Goal: Information Seeking & Learning: Learn about a topic

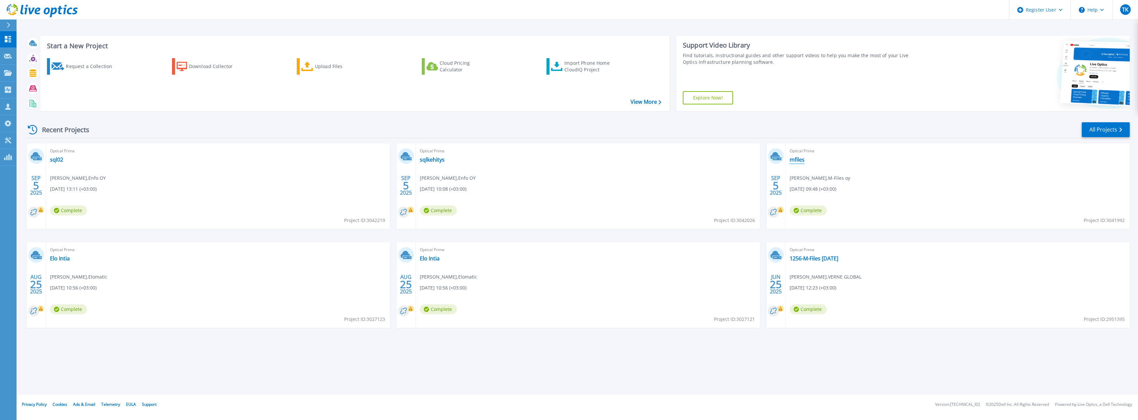
click at [799, 156] on link "mfiles" at bounding box center [797, 159] width 15 height 7
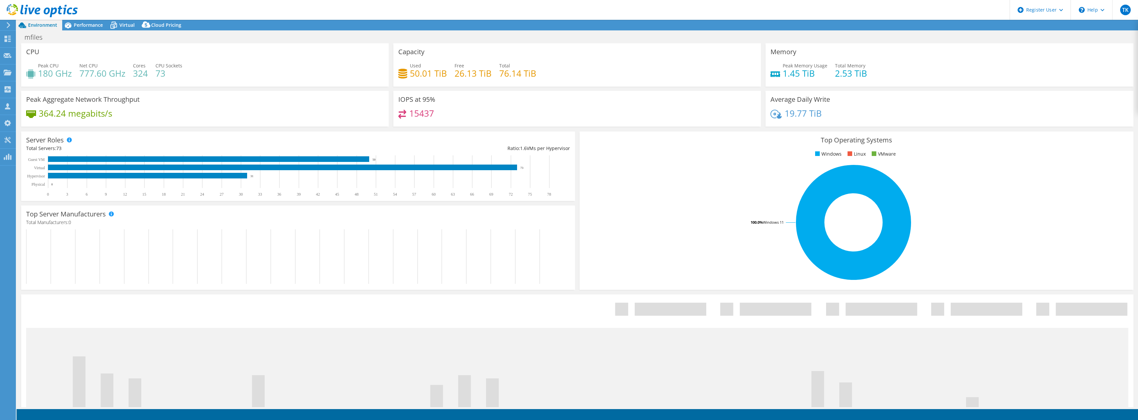
select select "USD"
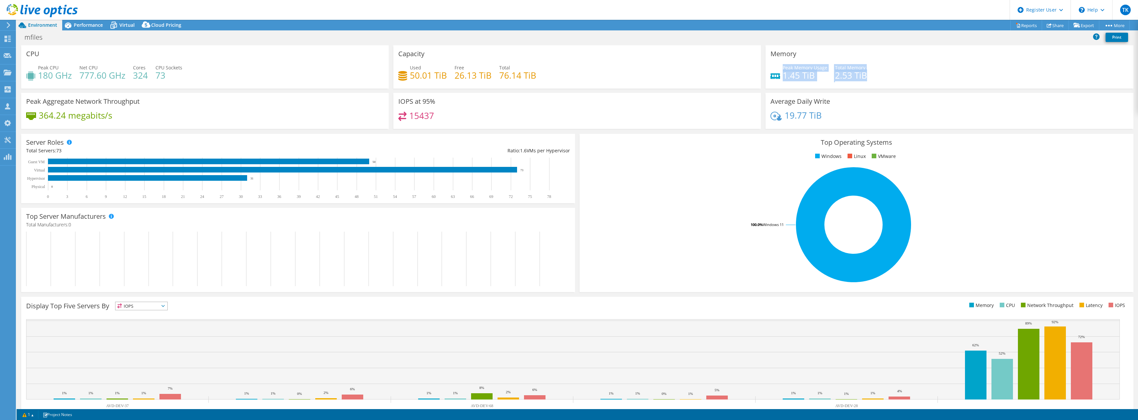
drag, startPoint x: 864, startPoint y: 74, endPoint x: 780, endPoint y: 66, distance: 84.7
click at [780, 66] on div "Peak Memory Usage 1.45 TiB Total Memory 2.53 TiB" at bounding box center [950, 75] width 358 height 22
click at [783, 66] on span "Peak Memory Usage" at bounding box center [805, 68] width 45 height 6
drag, startPoint x: 780, startPoint y: 66, endPoint x: 890, endPoint y: 82, distance: 111.5
click at [890, 82] on div "Peak Memory Usage 1.45 TiB Total Memory 2.53 TiB" at bounding box center [950, 75] width 358 height 22
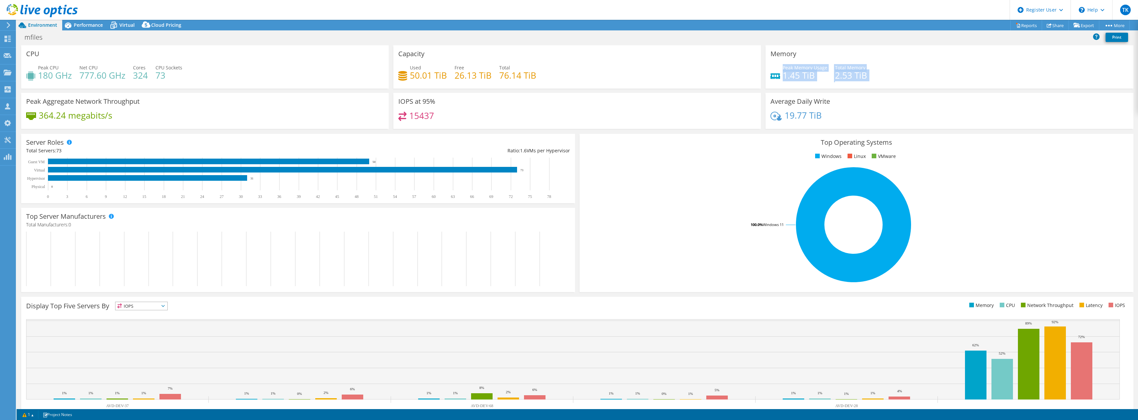
click at [890, 82] on div "Peak Memory Usage 1.45 TiB Total Memory 2.53 TiB" at bounding box center [950, 75] width 358 height 22
drag, startPoint x: 817, startPoint y: 73, endPoint x: 783, endPoint y: 70, distance: 34.5
click at [783, 70] on div "Peak Memory Usage 1.45 TiB Total Memory 2.53 TiB" at bounding box center [950, 75] width 358 height 22
click at [783, 72] on h4 "1.45 TiB" at bounding box center [805, 75] width 45 height 7
drag, startPoint x: 779, startPoint y: 67, endPoint x: 866, endPoint y: 85, distance: 88.9
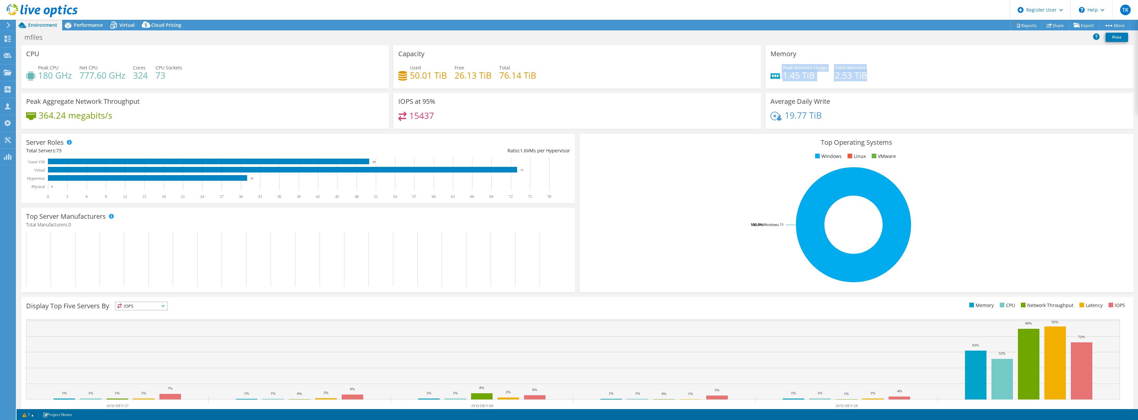
click at [866, 86] on div "Memory Peak Memory Usage 1.45 TiB Total Memory 2.53 TiB" at bounding box center [950, 66] width 368 height 43
click at [866, 85] on div "Peak Memory Usage 1.45 TiB Total Memory 2.53 TiB" at bounding box center [950, 75] width 358 height 22
click at [82, 24] on span "Performance" at bounding box center [88, 25] width 29 height 6
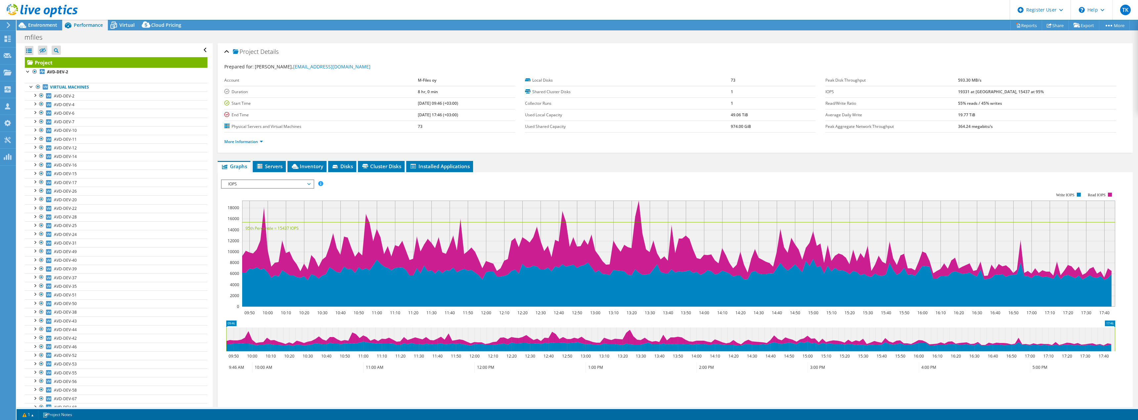
scroll to position [356, 0]
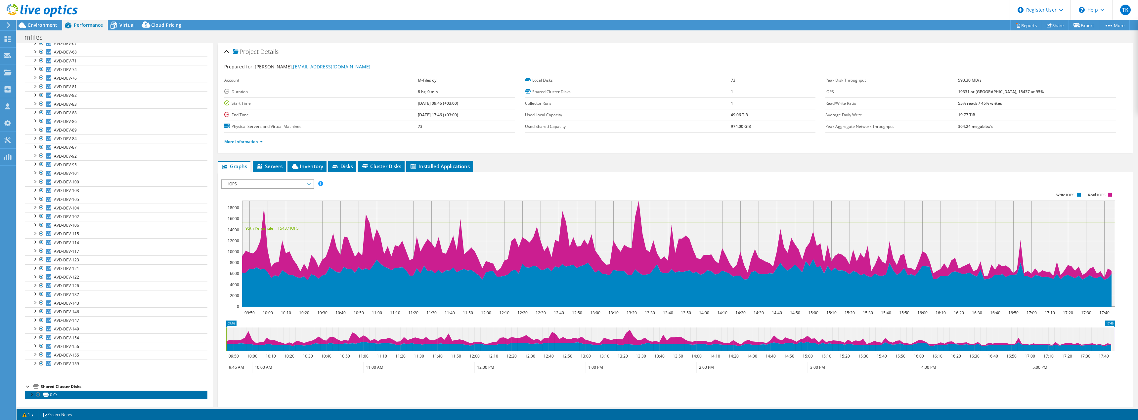
click at [43, 393] on icon at bounding box center [46, 395] width 6 height 4
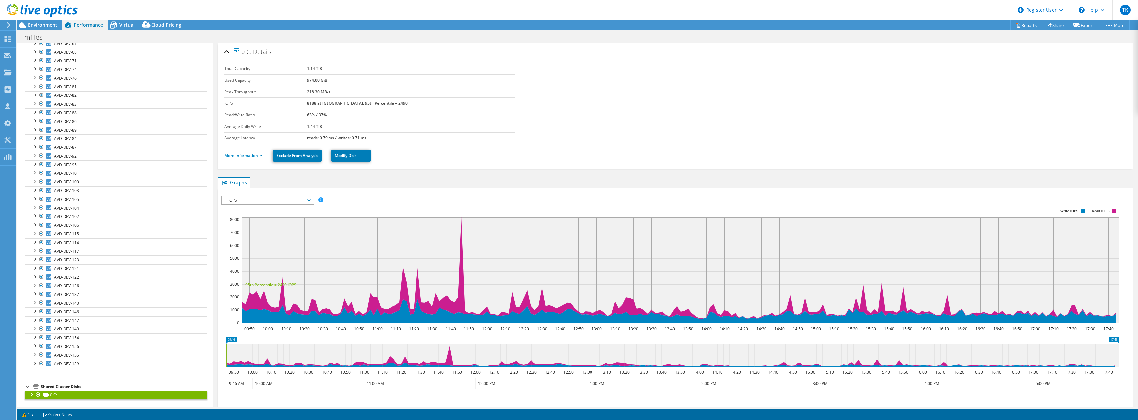
click at [252, 153] on li "More Information" at bounding box center [245, 155] width 43 height 7
click at [250, 157] on link "More Information" at bounding box center [243, 156] width 39 height 6
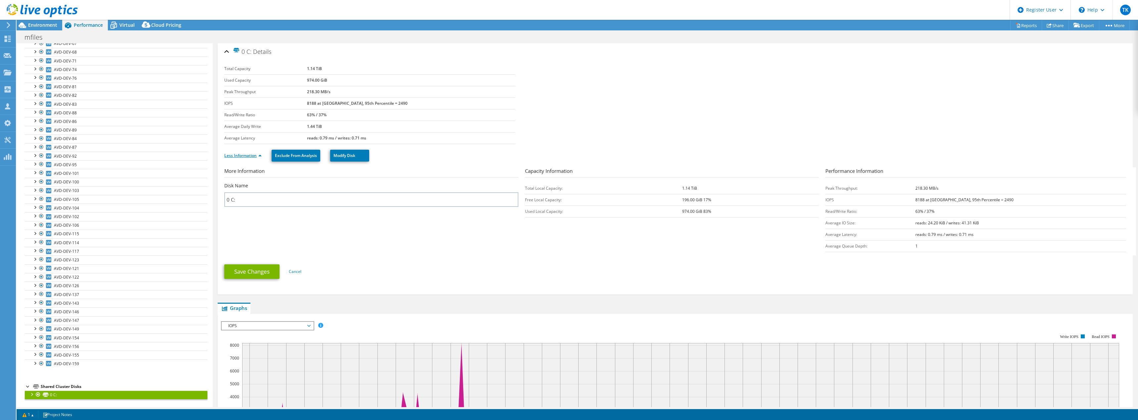
click at [250, 156] on link "Less Information" at bounding box center [242, 156] width 37 height 6
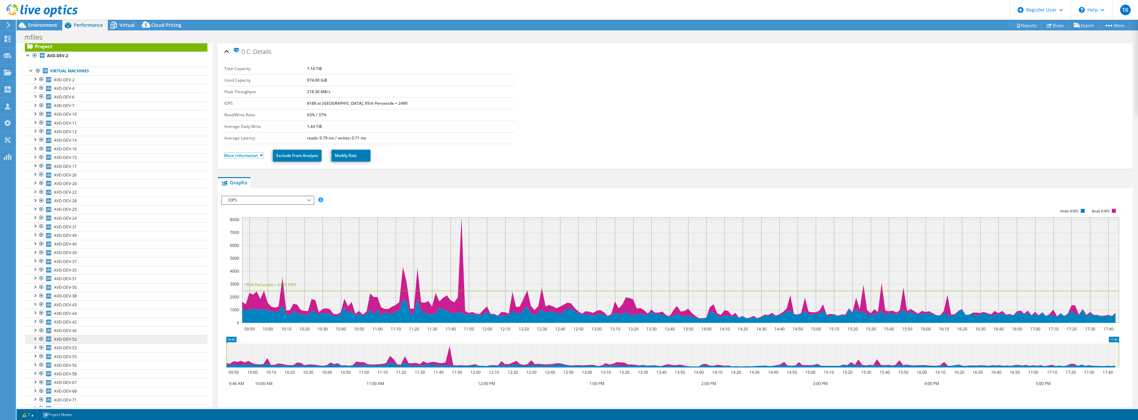
scroll to position [0, 0]
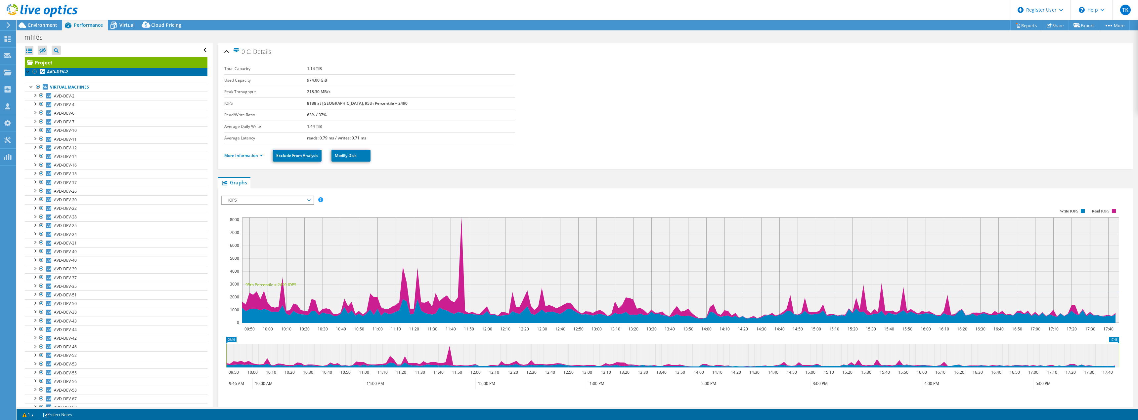
click at [55, 72] on b "AVD-DEV-2" at bounding box center [57, 72] width 21 height 6
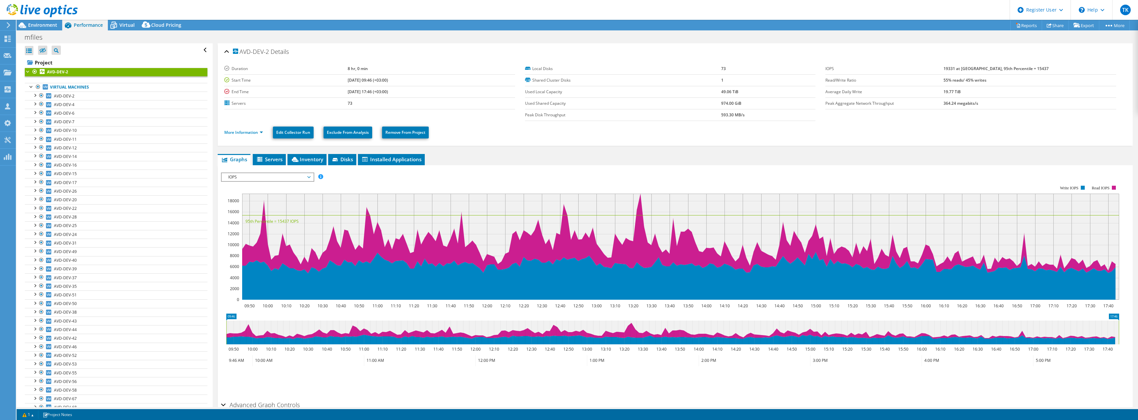
click at [266, 176] on span "IOPS" at bounding box center [267, 177] width 85 height 8
click at [249, 256] on li "All" at bounding box center [268, 257] width 92 height 8
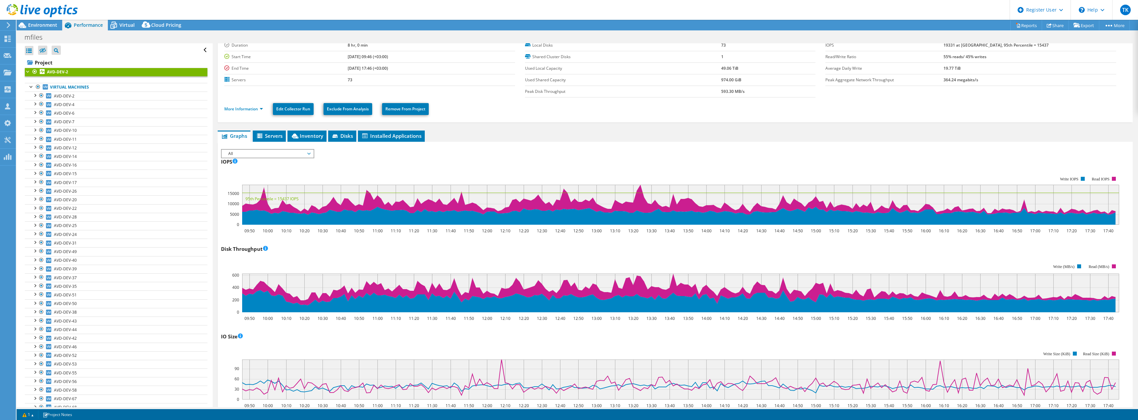
scroll to position [0, 0]
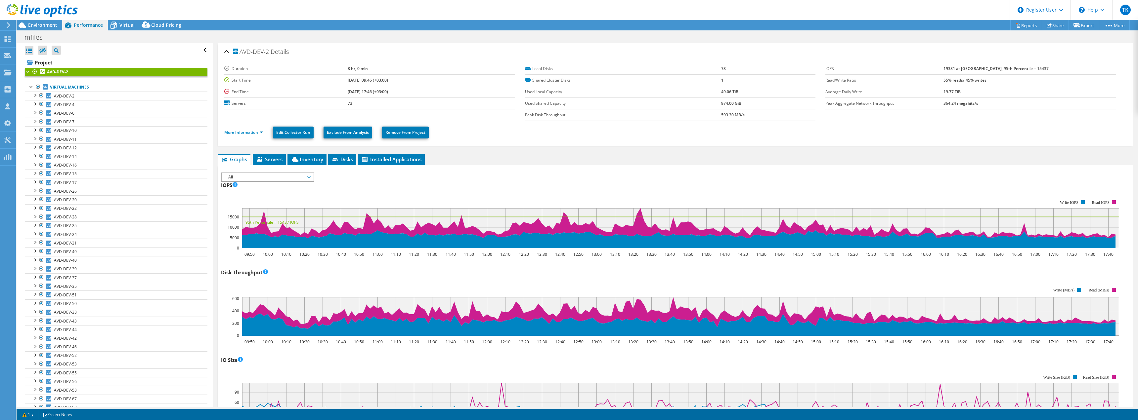
click at [249, 179] on span "All" at bounding box center [267, 177] width 85 height 8
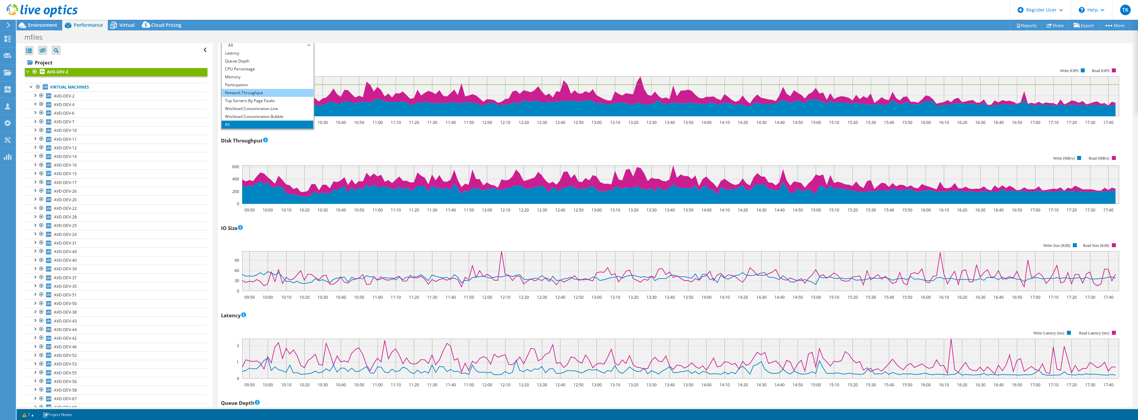
scroll to position [132, 0]
click at [255, 115] on li "Workload Concentration Bubble" at bounding box center [268, 116] width 92 height 8
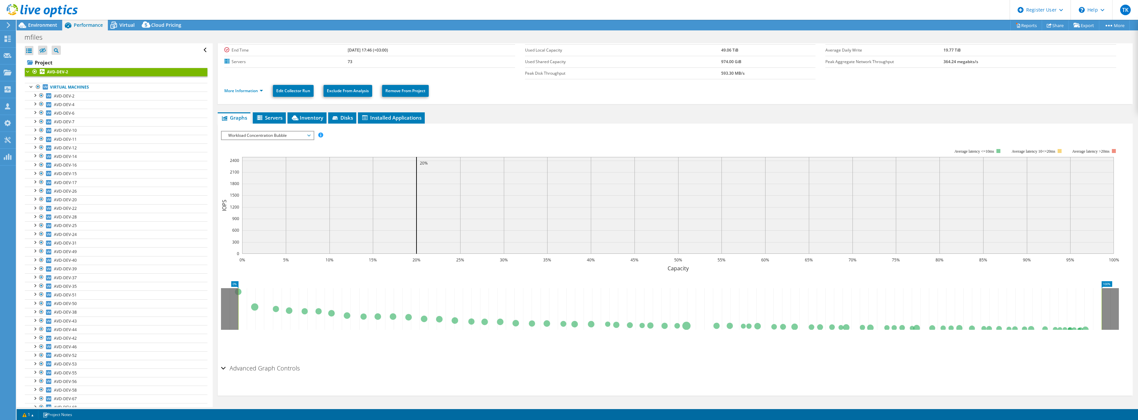
scroll to position [0, 0]
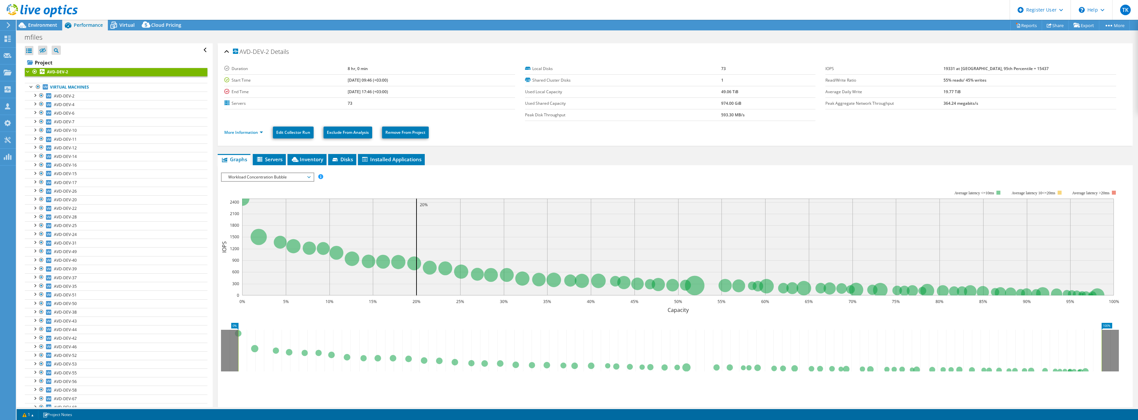
click at [267, 179] on span "Workload Concentration Bubble" at bounding box center [267, 177] width 85 height 8
click at [259, 240] on li "Workload Concentration Line" at bounding box center [268, 241] width 92 height 8
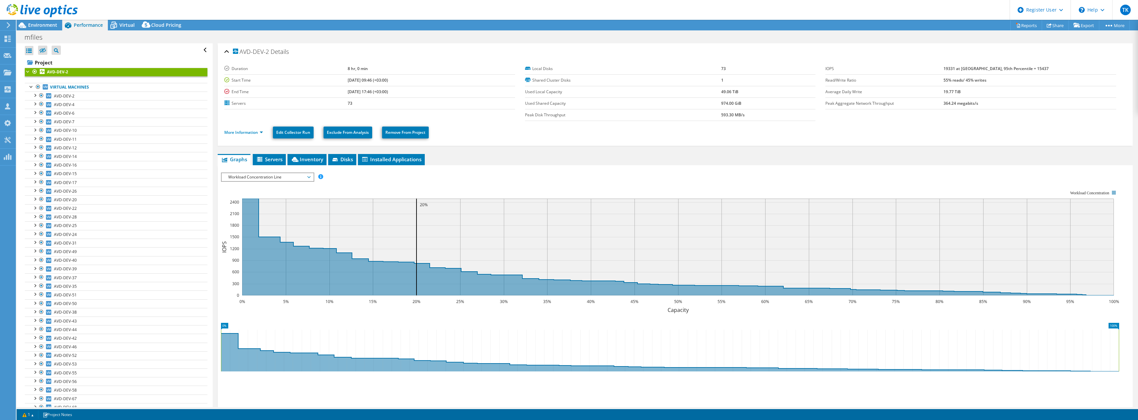
click at [250, 180] on span "Workload Concentration Line" at bounding box center [267, 177] width 85 height 8
click at [252, 236] on li "Top Servers By Page Faults" at bounding box center [268, 233] width 92 height 8
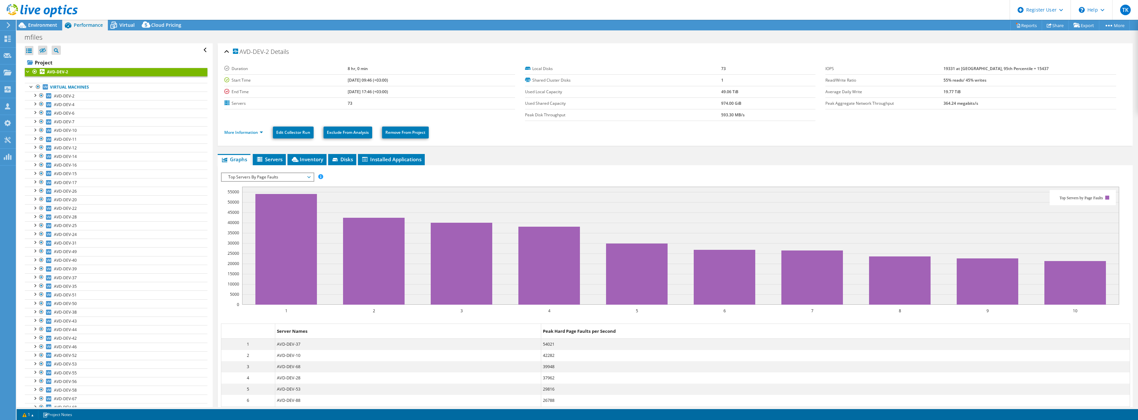
click at [267, 170] on div "IOPS Disk Throughput IO Size Latency Queue Depth CPU Percentage Memory Page Fau…" at bounding box center [675, 326] width 908 height 314
click at [264, 176] on span "Top Servers By Page Faults" at bounding box center [267, 177] width 85 height 8
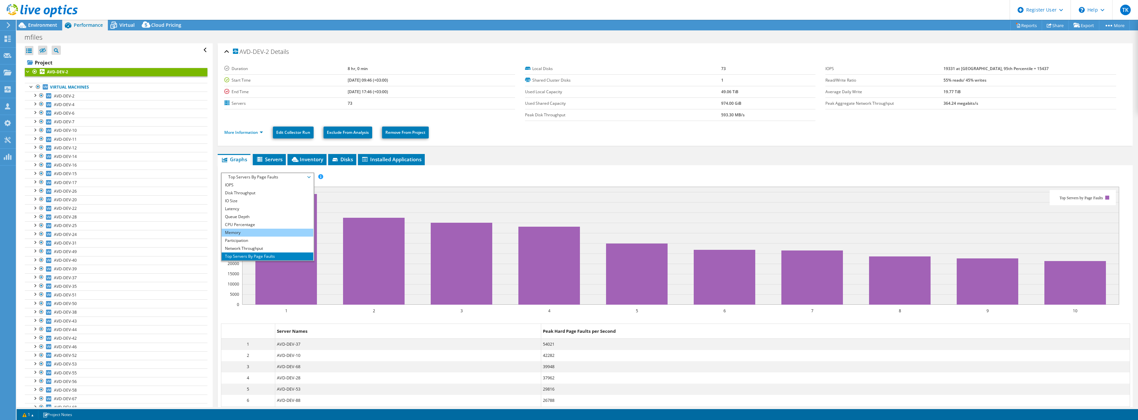
scroll to position [24, 0]
click at [507, 174] on div "IOPS Disk Throughput IO Size Latency Queue Depth CPU Percentage Memory Page Fau…" at bounding box center [675, 177] width 908 height 9
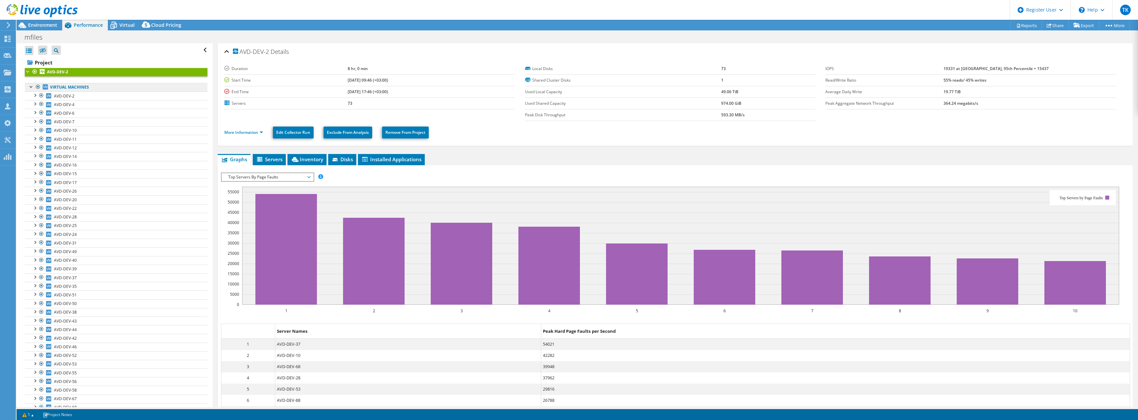
click at [69, 87] on link "Virtual Machines" at bounding box center [116, 87] width 183 height 9
click at [32, 27] on span "Environment" at bounding box center [42, 25] width 29 height 6
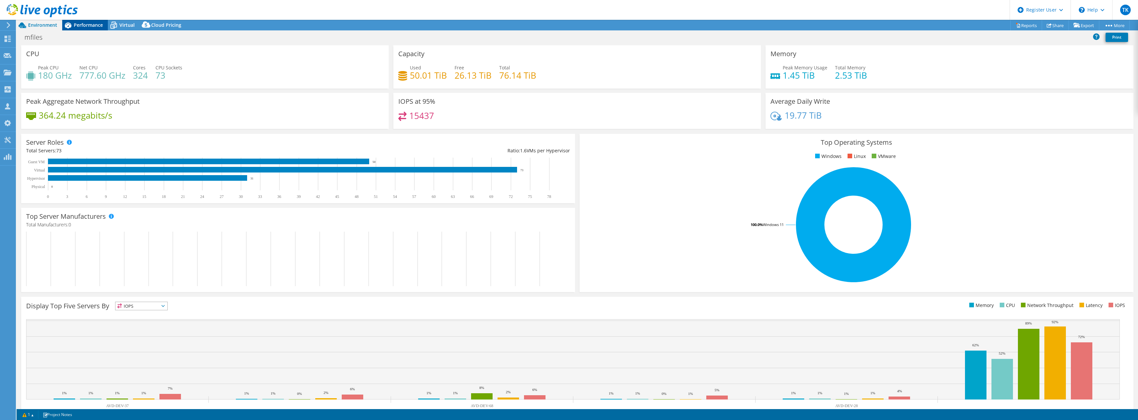
click at [82, 24] on span "Performance" at bounding box center [88, 25] width 29 height 6
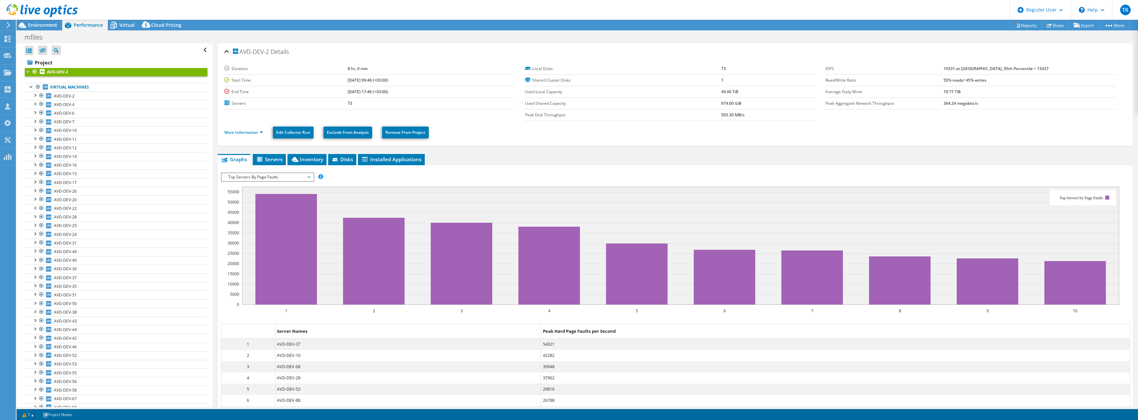
click at [263, 177] on span "Top Servers By Page Faults" at bounding box center [267, 177] width 85 height 8
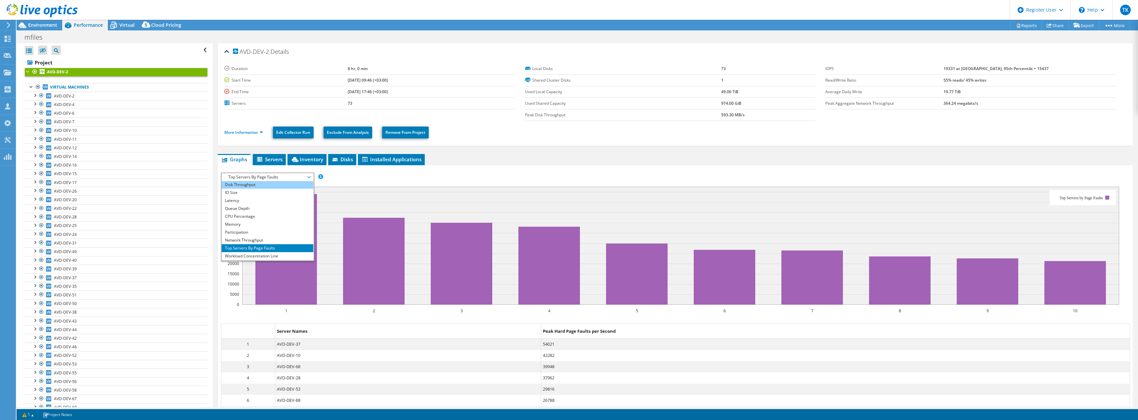
scroll to position [0, 0]
click at [245, 223] on li "CPU Percentage" at bounding box center [268, 225] width 92 height 8
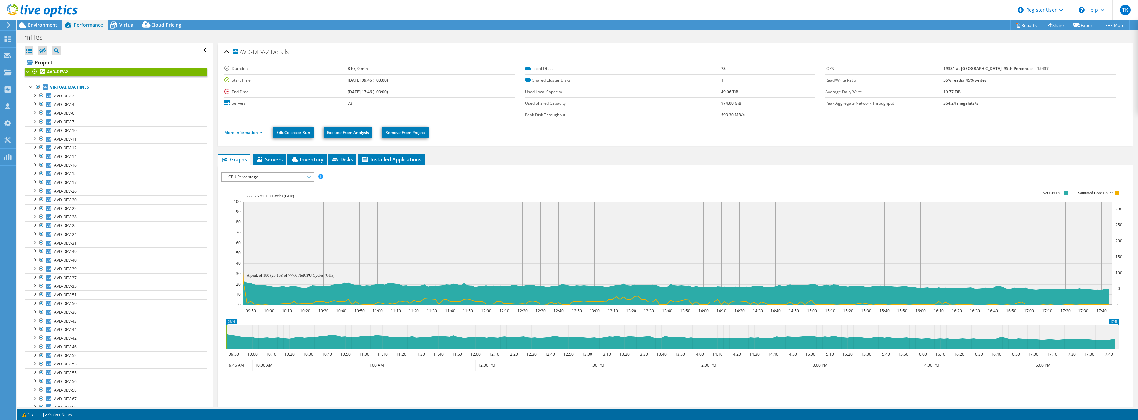
click at [263, 177] on span "CPU Percentage" at bounding box center [267, 177] width 85 height 8
click at [247, 232] on li "Memory" at bounding box center [268, 233] width 92 height 8
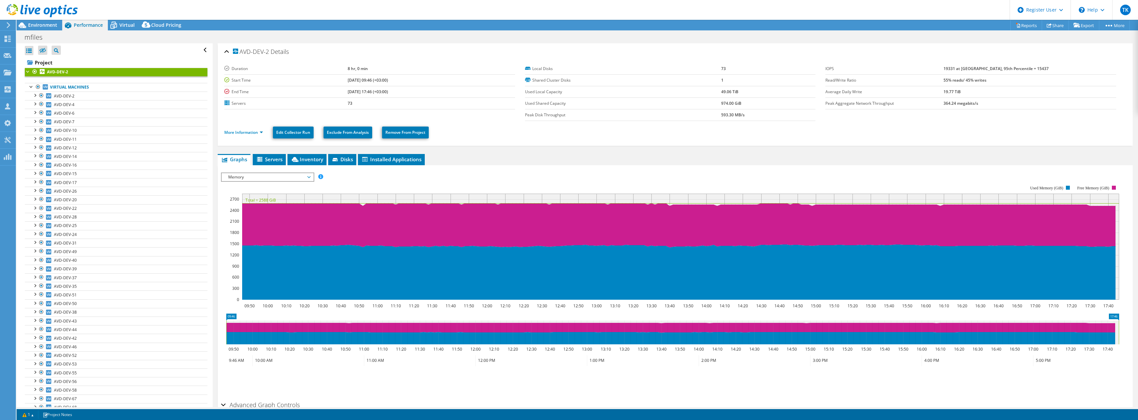
click at [258, 175] on span "Memory" at bounding box center [267, 177] width 85 height 8
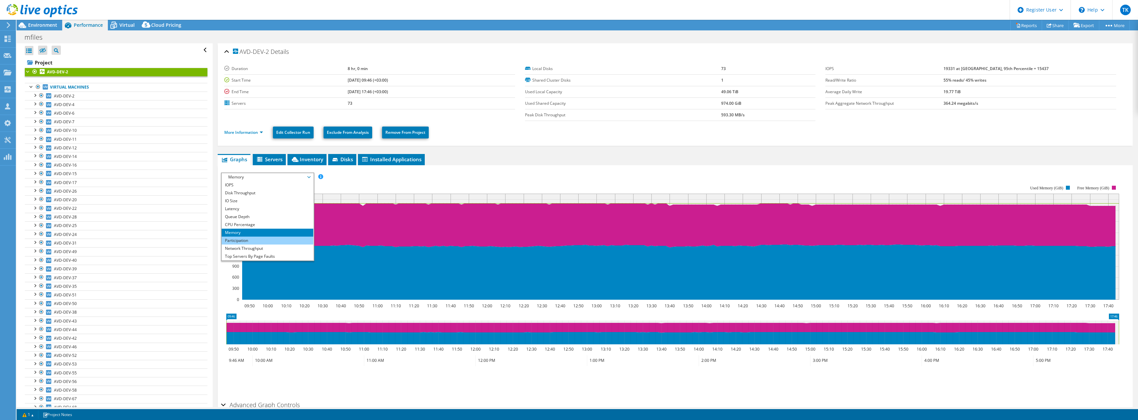
click at [248, 238] on li "Participation" at bounding box center [268, 241] width 92 height 8
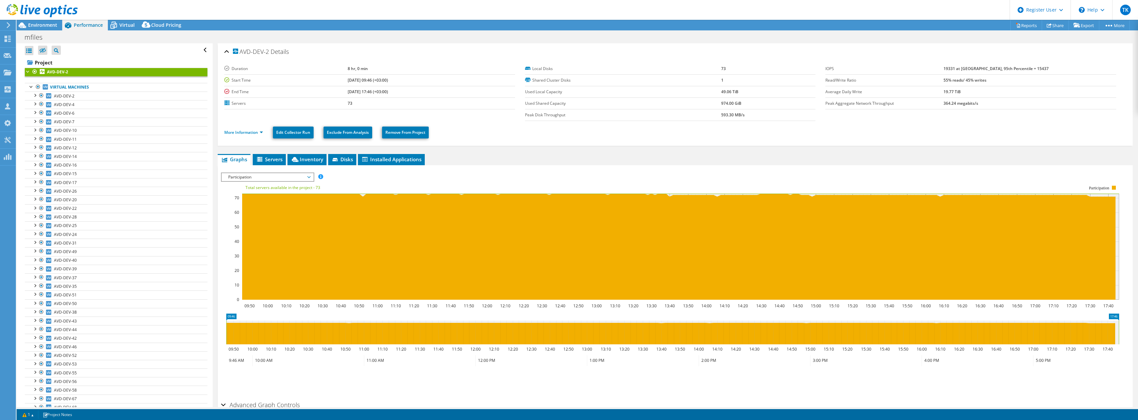
click at [268, 177] on span "Participation" at bounding box center [267, 177] width 85 height 8
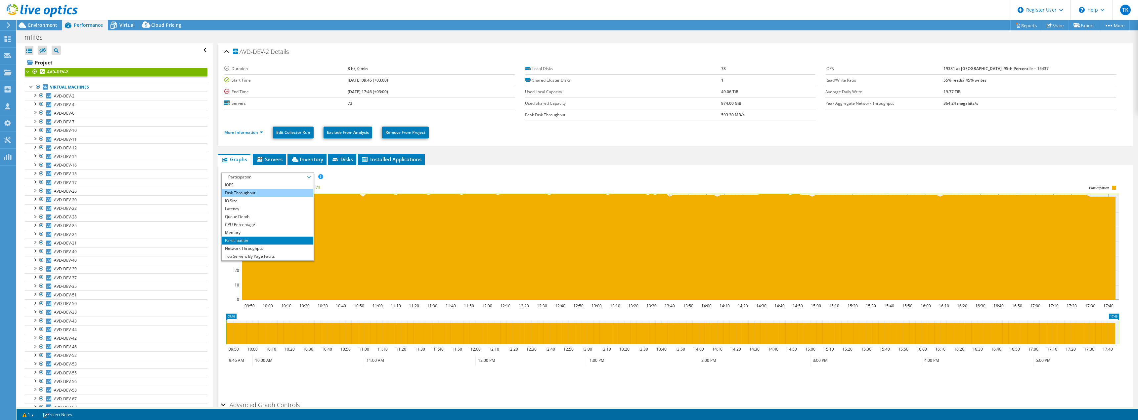
click at [244, 192] on li "Disk Throughput" at bounding box center [268, 193] width 92 height 8
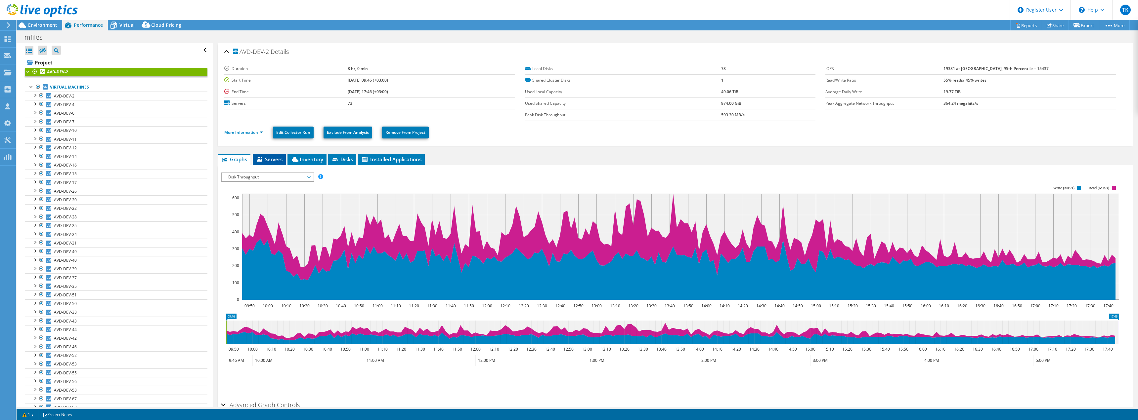
click at [276, 161] on span "Servers" at bounding box center [269, 159] width 26 height 7
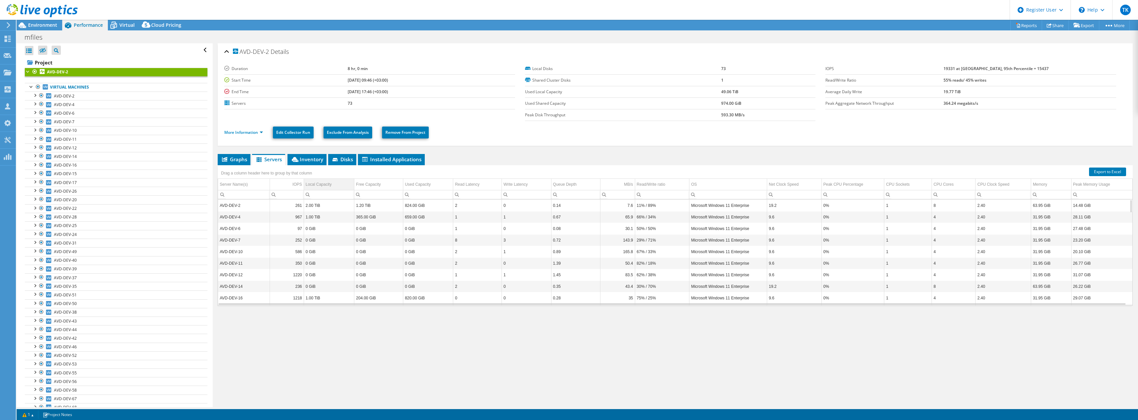
click at [316, 184] on div "Local Capacity" at bounding box center [319, 185] width 26 height 8
click at [57, 96] on span "AVD-DEV-2" at bounding box center [64, 96] width 21 height 6
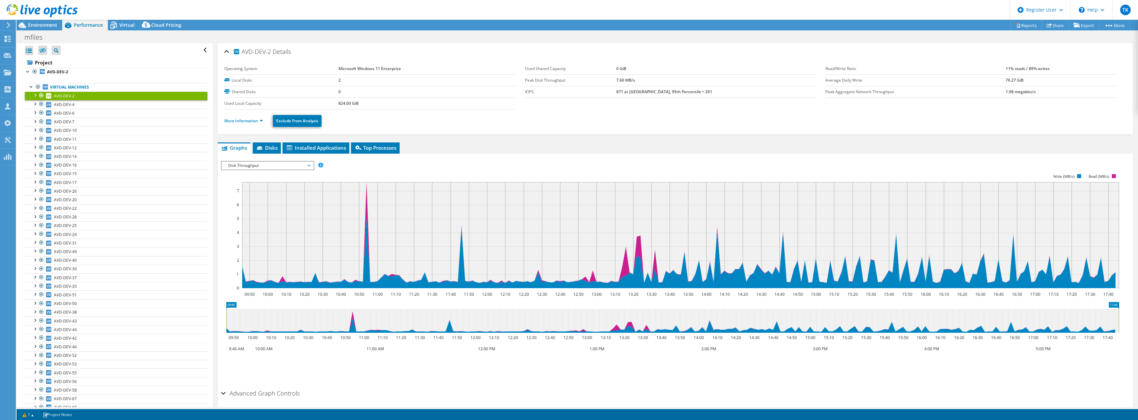
click at [243, 165] on span "Disk Throughput" at bounding box center [267, 166] width 85 height 8
click at [256, 211] on li "CPU Percentage" at bounding box center [268, 213] width 92 height 8
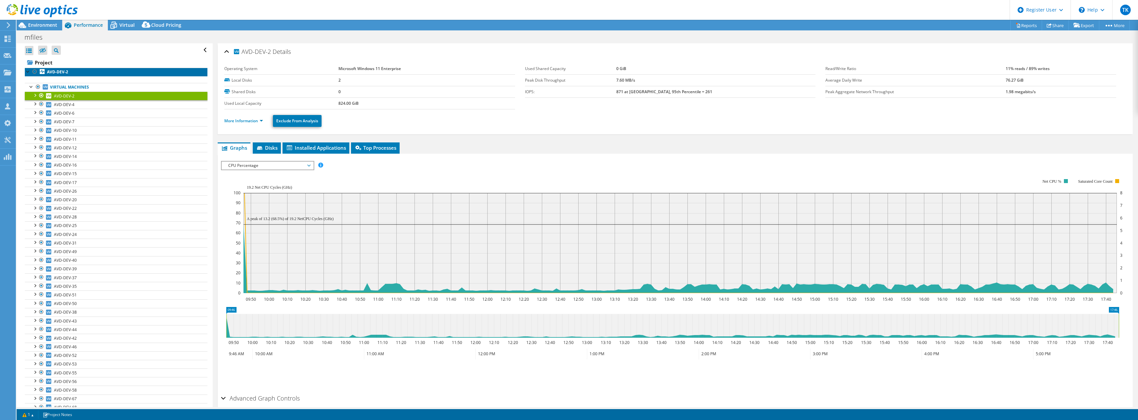
click at [58, 71] on b "AVD-DEV-2" at bounding box center [57, 72] width 21 height 6
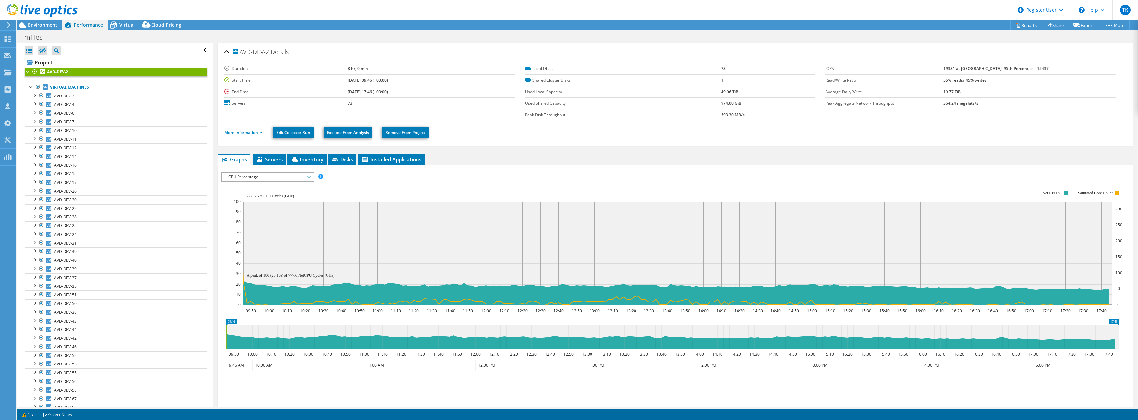
click at [263, 181] on div "CPU Percentage IOPS Disk Throughput IO Size Latency Queue Depth CPU Percentage …" at bounding box center [267, 177] width 93 height 9
click at [351, 171] on div "IOPS Disk Throughput IO Size Latency Queue Depth CPU Percentage Memory Page Fau…" at bounding box center [675, 286] width 908 height 234
click at [346, 159] on span "Disks" at bounding box center [343, 159] width 22 height 7
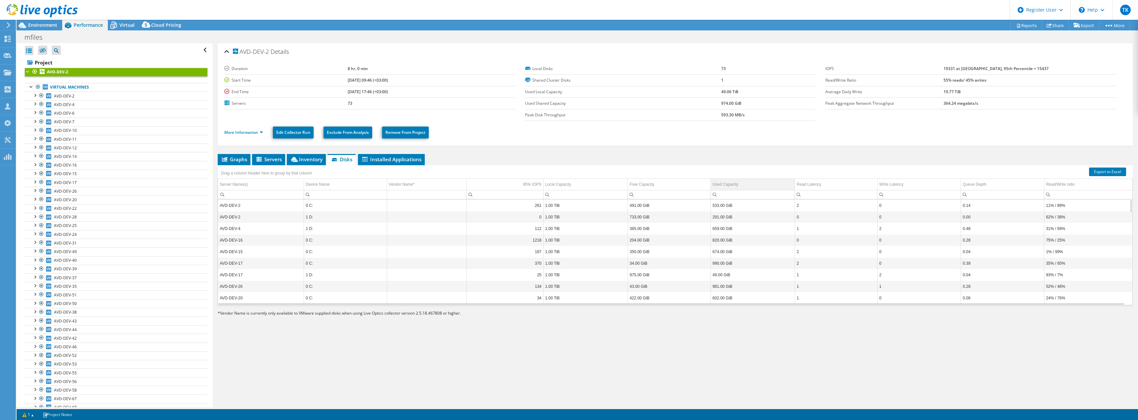
click at [721, 185] on div "Used Capacity" at bounding box center [726, 185] width 26 height 8
click at [40, 20] on div at bounding box center [39, 11] width 78 height 22
click at [40, 23] on span "Environment" at bounding box center [42, 25] width 29 height 6
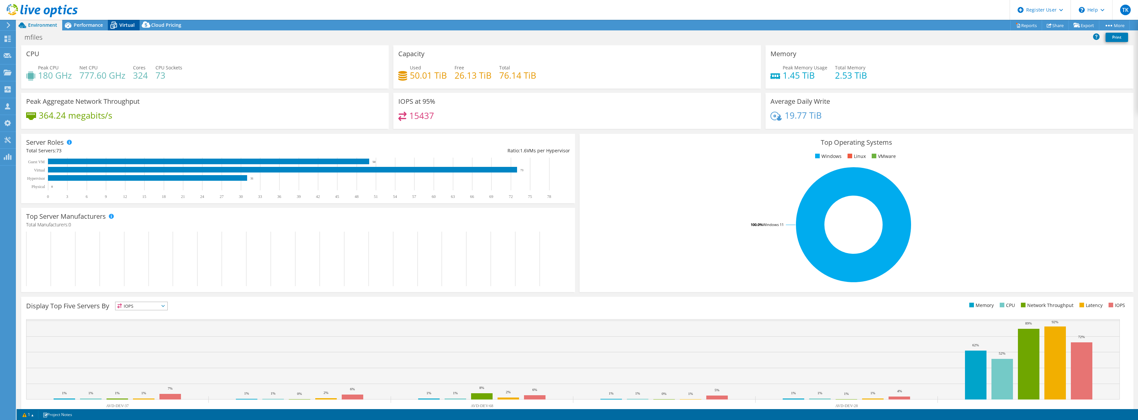
click at [132, 24] on span "Virtual" at bounding box center [126, 25] width 15 height 6
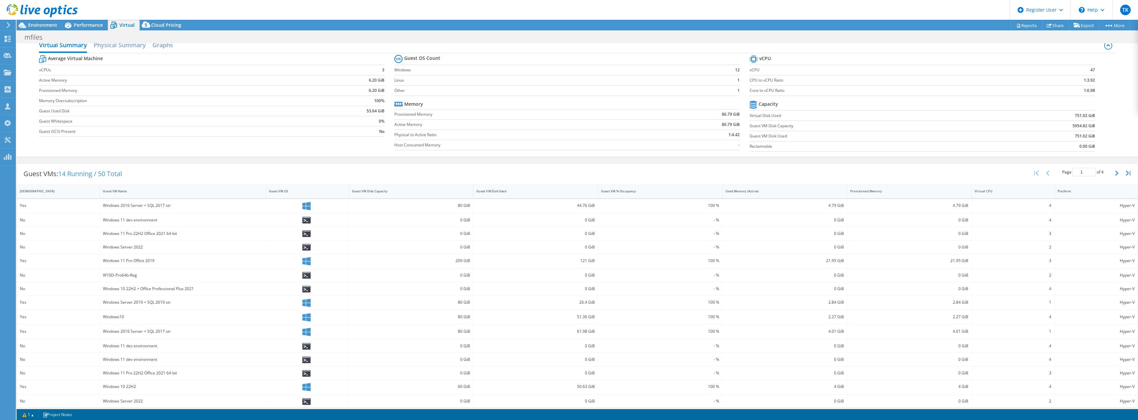
scroll to position [15, 0]
click at [1115, 169] on icon "button" at bounding box center [1116, 168] width 3 height 5
click at [1115, 169] on icon "button" at bounding box center [1116, 169] width 3 height 5
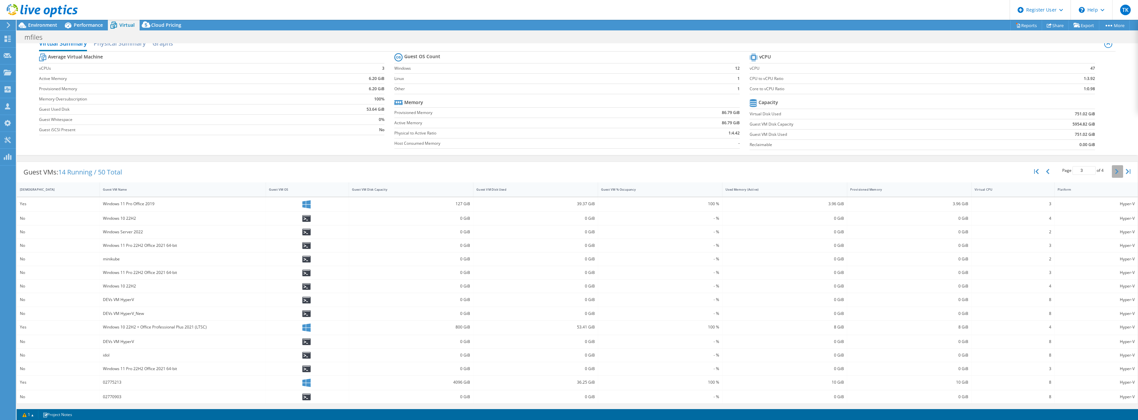
click at [1115, 169] on icon "button" at bounding box center [1116, 171] width 3 height 5
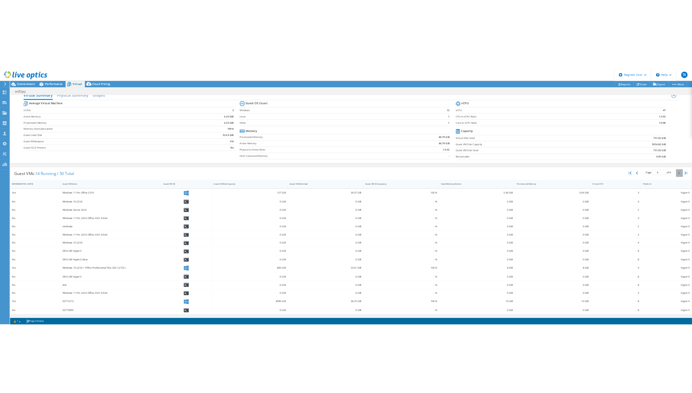
scroll to position [0, 0]
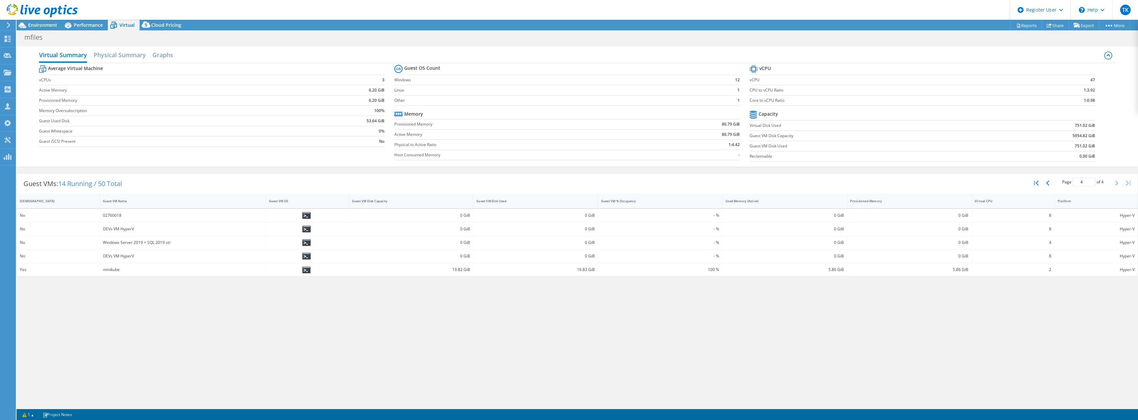
click at [1111, 169] on div "Virtual Summary Physical Summary Graphs Average Virtual Machine vCPUs 3 Active …" at bounding box center [578, 106] width 1122 height 127
click at [1034, 181] on icon "button" at bounding box center [1036, 183] width 5 height 5
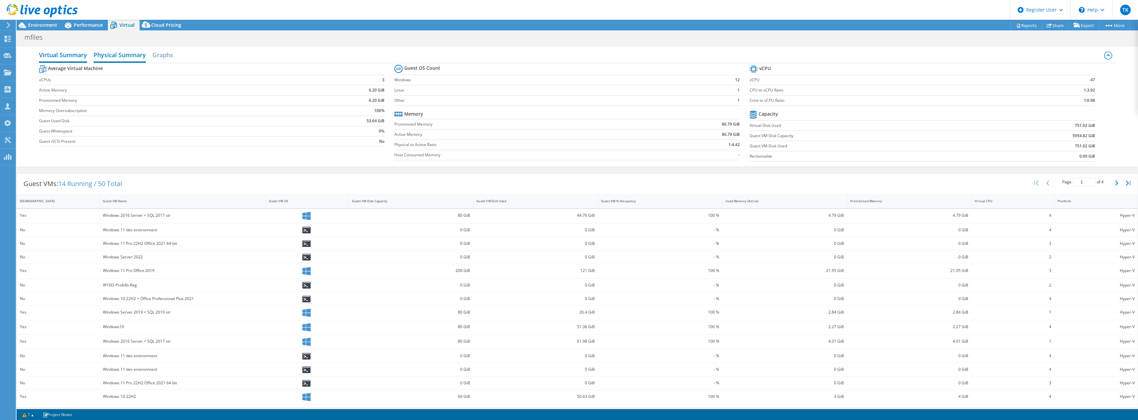
click at [108, 57] on h2 "Physical Summary" at bounding box center [120, 55] width 52 height 15
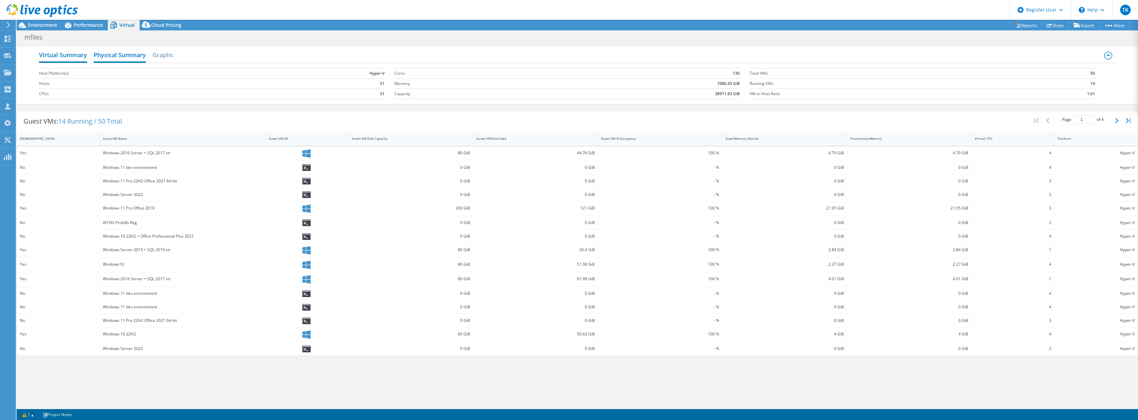
click at [68, 58] on h2 "Virtual Summary" at bounding box center [63, 55] width 48 height 15
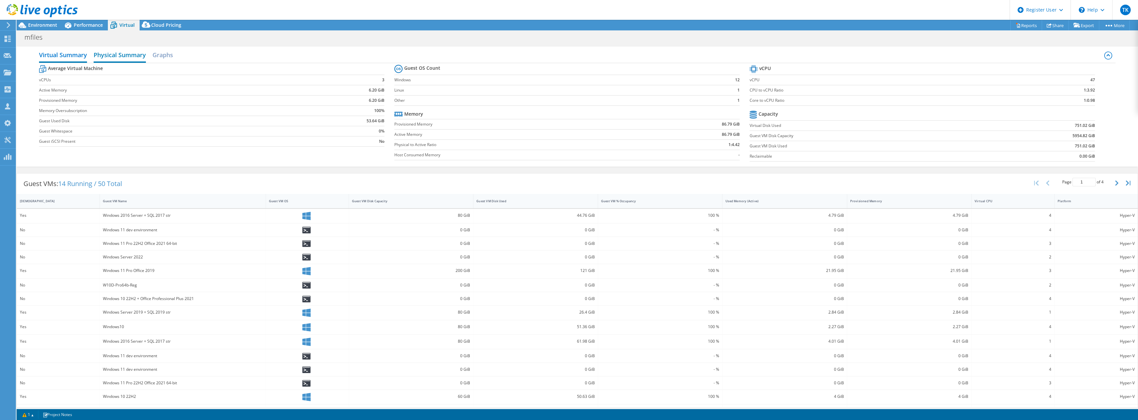
click at [100, 50] on h2 "Physical Summary" at bounding box center [120, 55] width 52 height 15
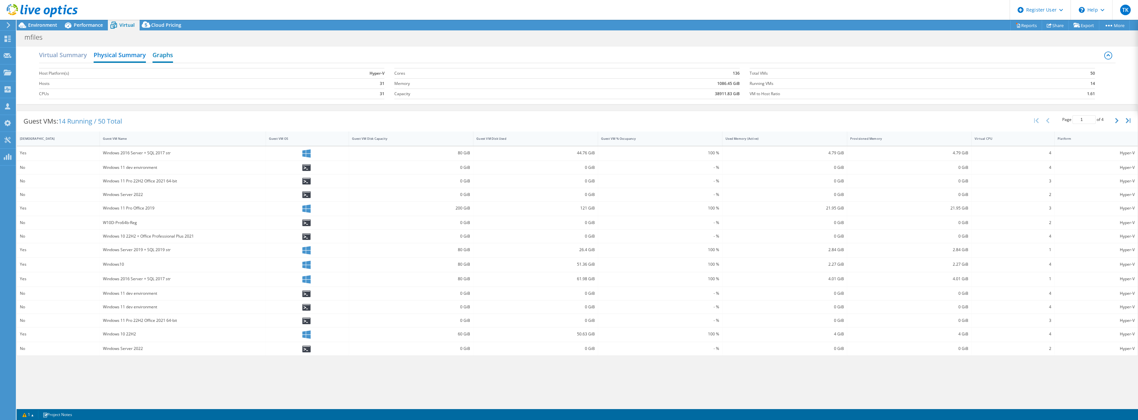
click at [173, 60] on h2 "Graphs" at bounding box center [163, 55] width 21 height 15
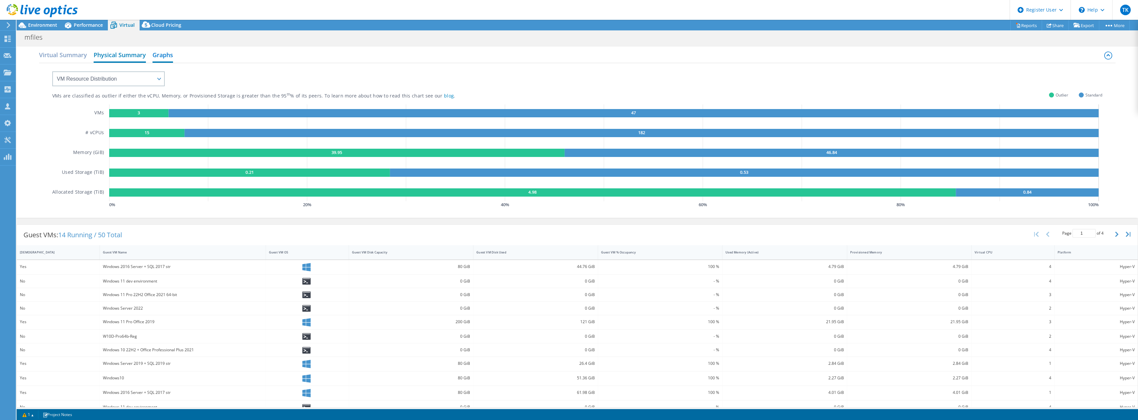
click at [99, 53] on h2 "Physical Summary" at bounding box center [120, 55] width 52 height 15
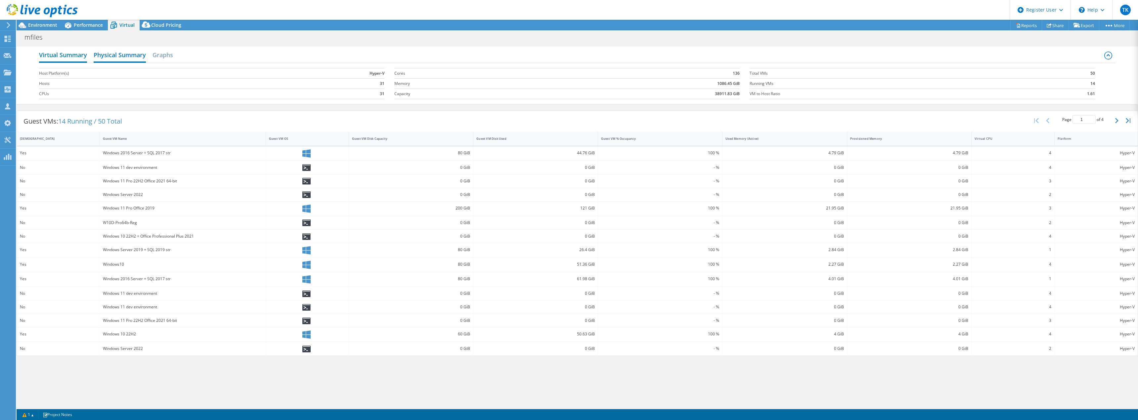
click at [48, 50] on h2 "Virtual Summary" at bounding box center [63, 55] width 48 height 15
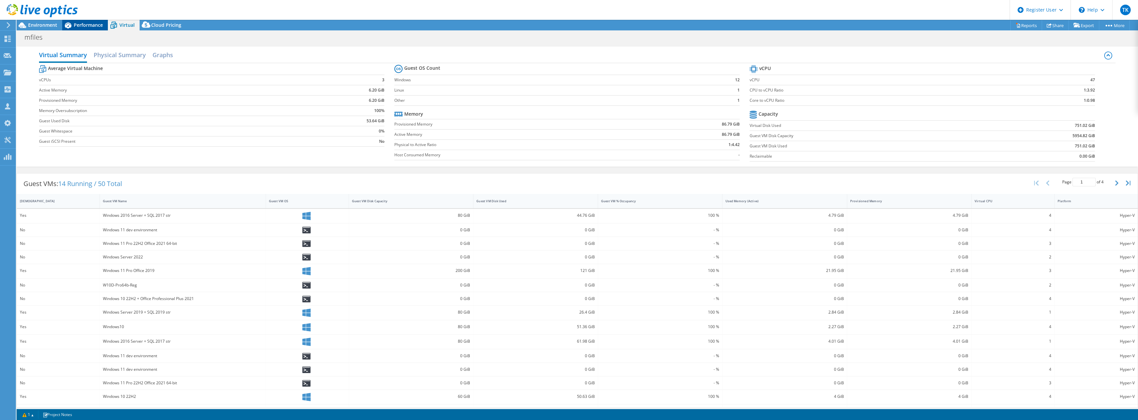
click at [87, 21] on div "Performance" at bounding box center [85, 25] width 46 height 11
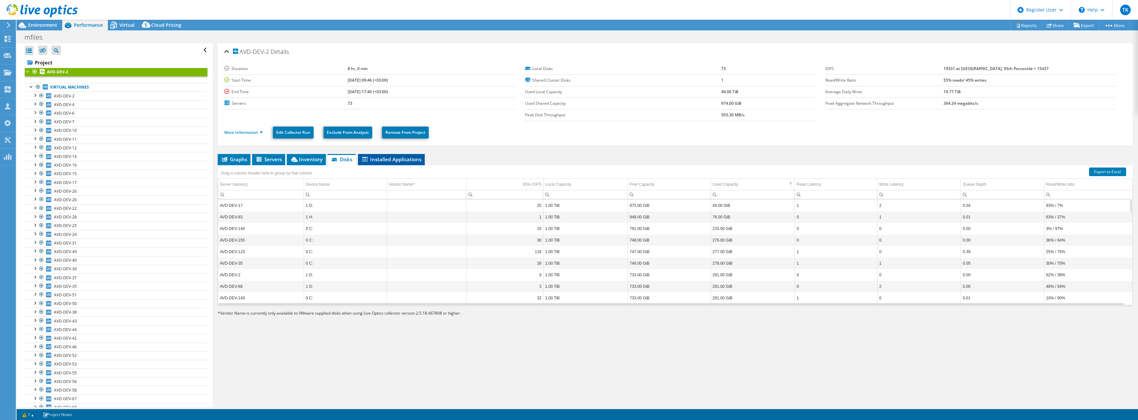
click at [383, 164] on li "Installed Applications" at bounding box center [391, 159] width 67 height 11
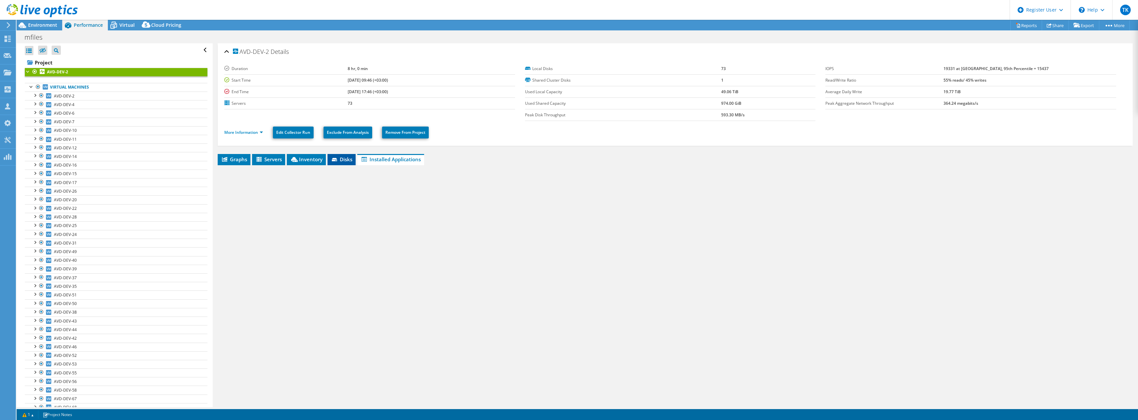
click at [335, 158] on icon at bounding box center [334, 159] width 5 height 3
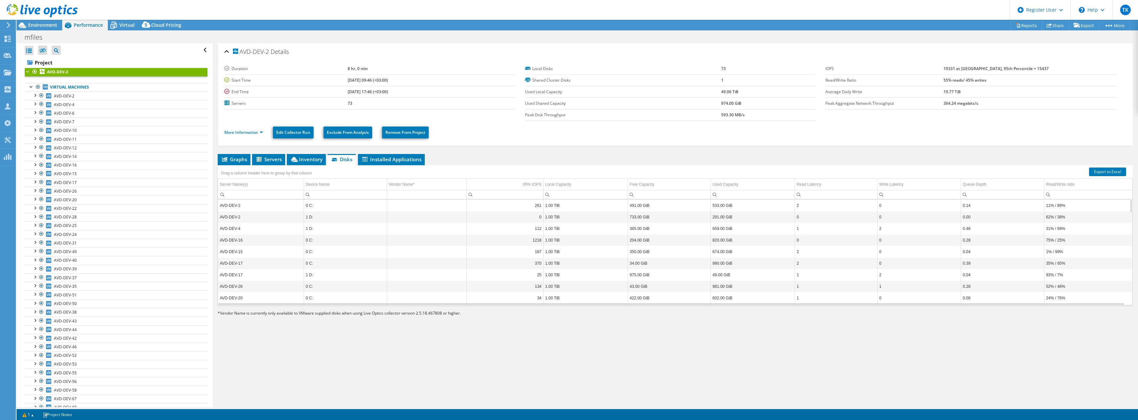
click at [22, 4] on div at bounding box center [39, 11] width 78 height 22
click at [29, 22] on span "Environment" at bounding box center [42, 25] width 29 height 6
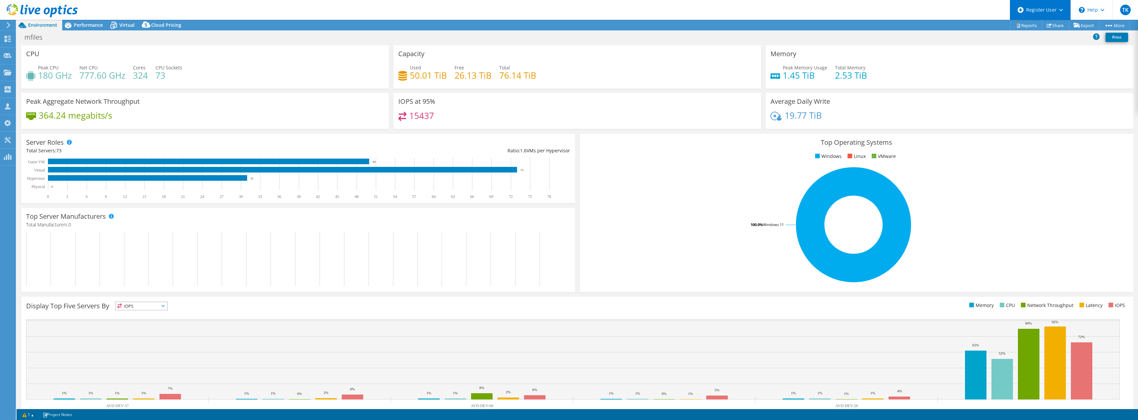
click at [1037, 1] on div "Register User" at bounding box center [1040, 10] width 61 height 20
drag, startPoint x: 445, startPoint y: 77, endPoint x: 410, endPoint y: 67, distance: 36.4
click at [410, 67] on div "Used 50.01 TiB" at bounding box center [428, 71] width 37 height 15
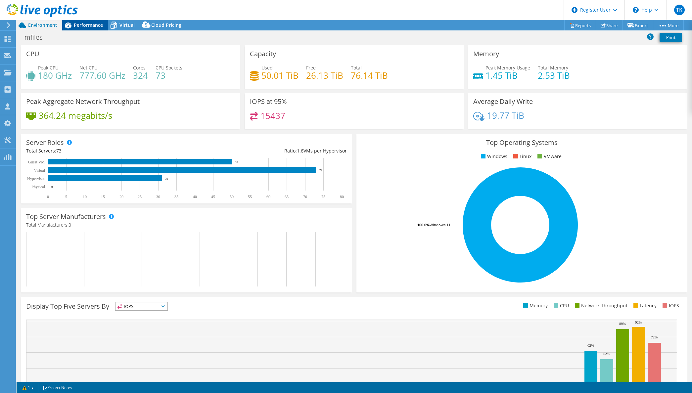
click at [88, 28] on div "Performance" at bounding box center [85, 25] width 46 height 11
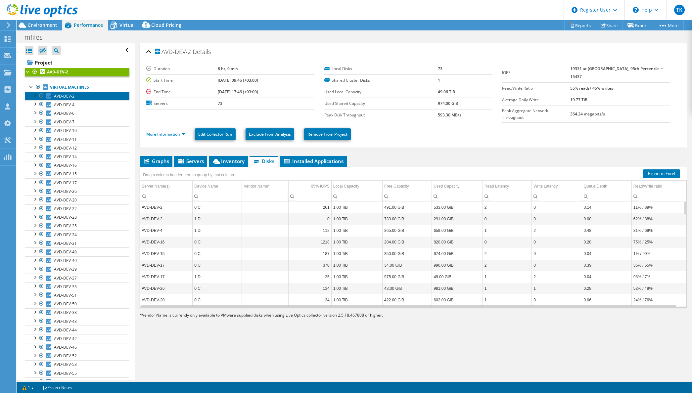
click at [64, 99] on link "AVD-DEV-2" at bounding box center [77, 96] width 105 height 9
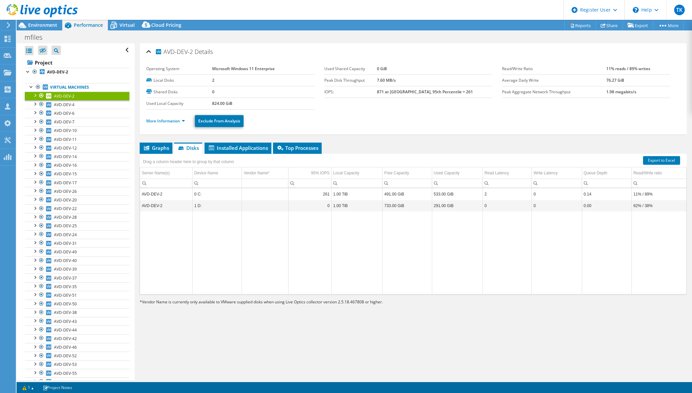
click at [162, 124] on li "More Information" at bounding box center [167, 120] width 43 height 7
click at [163, 121] on link "More Information" at bounding box center [165, 121] width 39 height 6
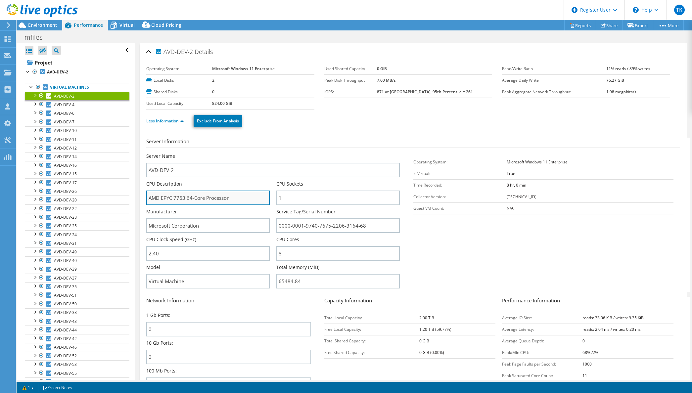
drag, startPoint x: 172, startPoint y: 199, endPoint x: 185, endPoint y: 196, distance: 13.2
click at [185, 196] on input "AMD EPYC 7763 64-Core Processor" at bounding box center [207, 198] width 123 height 15
click at [55, 73] on b "AVD-DEV-2" at bounding box center [57, 72] width 21 height 6
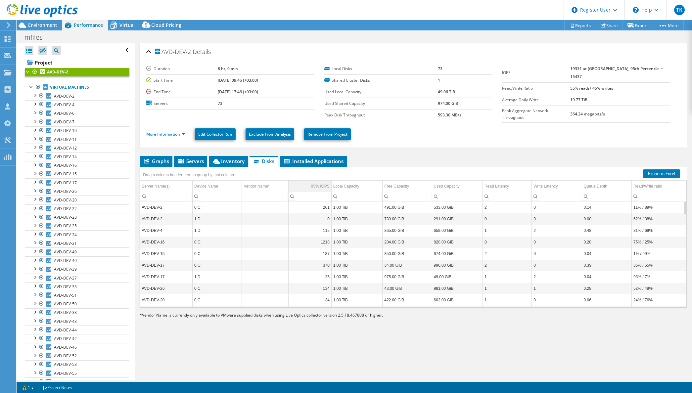
click at [310, 187] on td "95% IOPS" at bounding box center [309, 187] width 43 height 12
click at [148, 159] on icon at bounding box center [146, 161] width 5 height 5
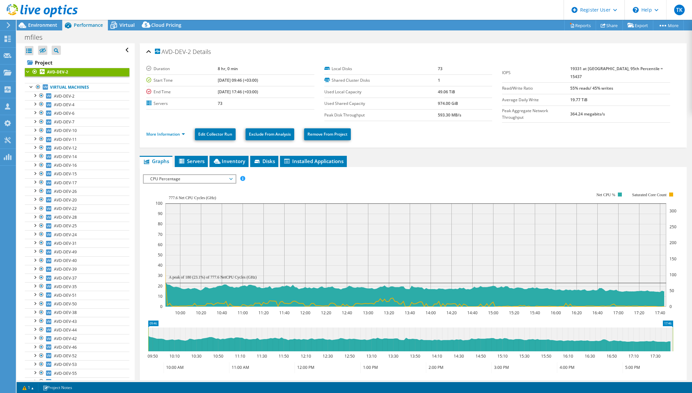
click at [171, 181] on span "CPU Percentage" at bounding box center [189, 179] width 85 height 8
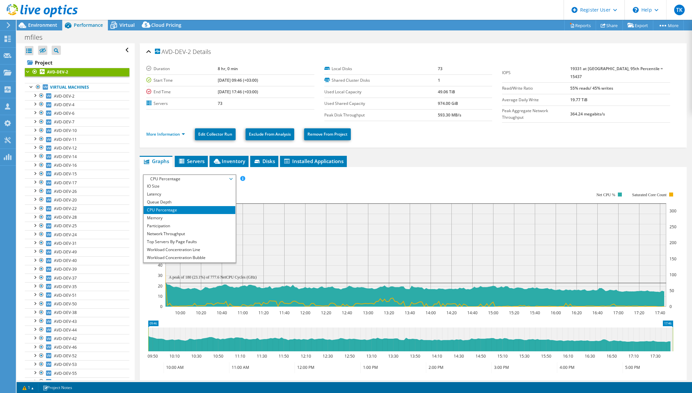
scroll to position [24, 0]
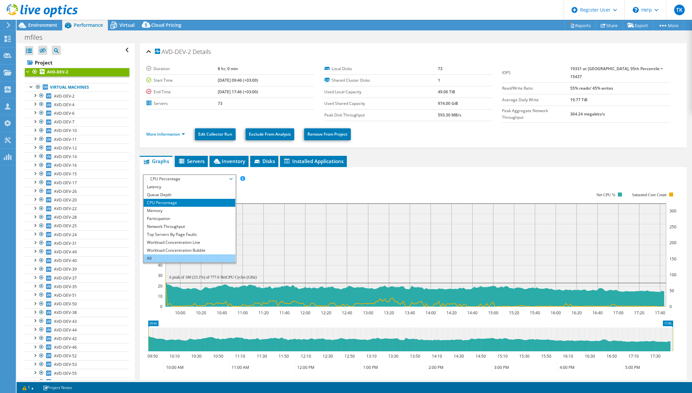
click at [163, 256] on li "All" at bounding box center [190, 258] width 92 height 8
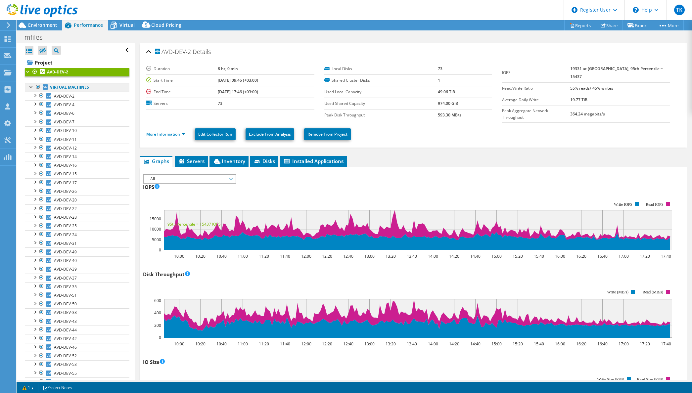
click at [76, 90] on link "Virtual Machines" at bounding box center [77, 87] width 105 height 9
click at [51, 88] on link "Virtual Machines" at bounding box center [77, 87] width 105 height 9
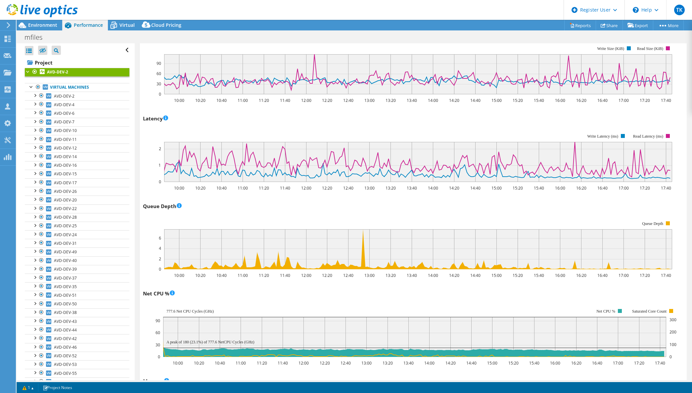
scroll to position [430, 0]
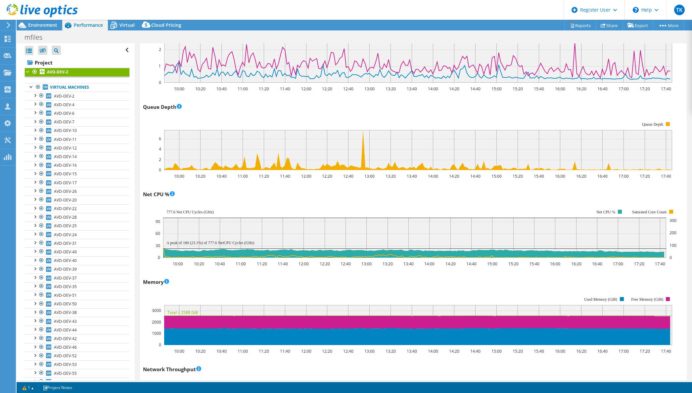
drag, startPoint x: 166, startPoint y: 212, endPoint x: 216, endPoint y: 211, distance: 50.0
click at [216, 211] on icon "10:00 10:20 10:40 11:00 11:20 11:40 12:00 12:20 12:40 13:00 13:20 13:40 14:00 1…" at bounding box center [410, 233] width 535 height 66
click at [68, 93] on span "AVD-DEV-2" at bounding box center [64, 96] width 21 height 6
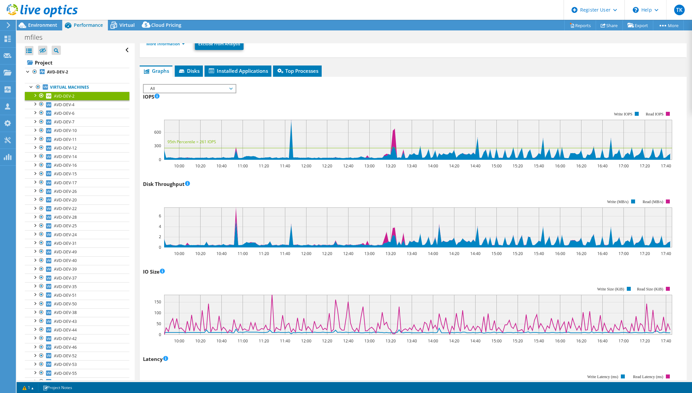
scroll to position [0, 0]
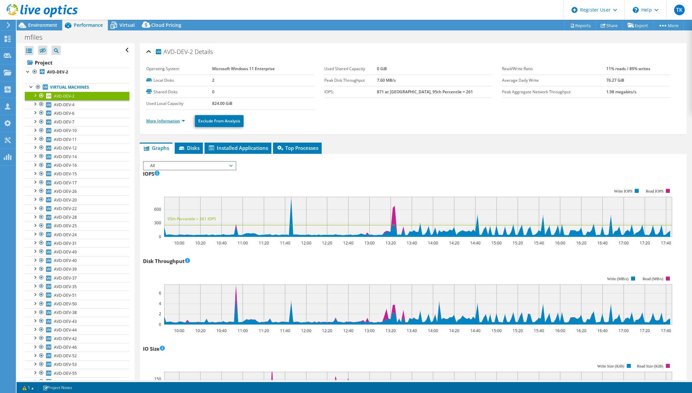
drag, startPoint x: 177, startPoint y: 126, endPoint x: 177, endPoint y: 122, distance: 4.3
click at [177, 126] on ul "More Information Exclude From Analysis" at bounding box center [413, 120] width 534 height 14
click at [177, 122] on link "More Information" at bounding box center [165, 121] width 39 height 6
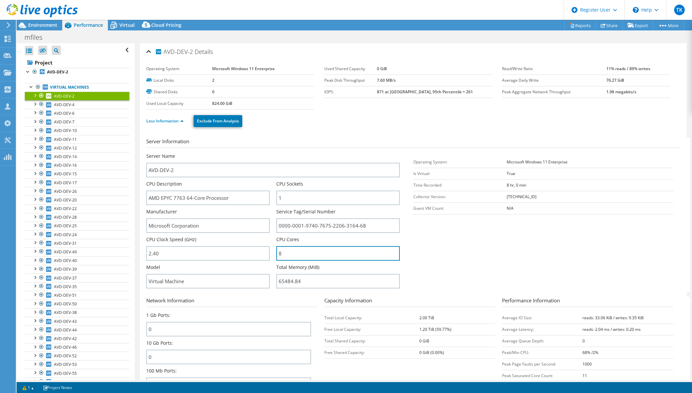
drag, startPoint x: 291, startPoint y: 256, endPoint x: 274, endPoint y: 255, distance: 16.6
click at [275, 153] on div "Server Name AVD-DEV-2 CPU Description AMD EPYC 7763 64-Core Processor CPU Socke…" at bounding box center [276, 153] width 260 height 0
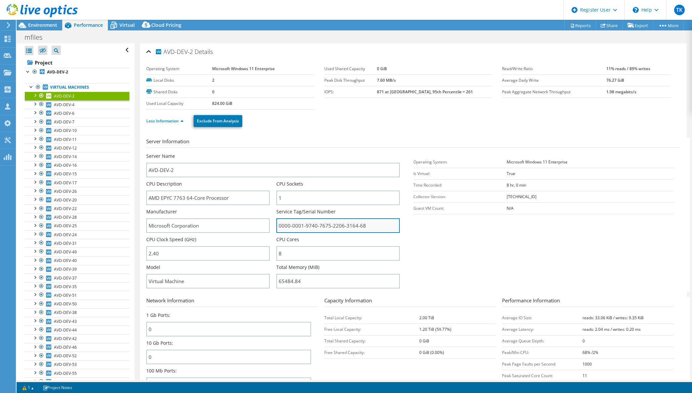
click at [360, 222] on input "0000-0001-9740-7675-2206-3164-68" at bounding box center [337, 225] width 123 height 15
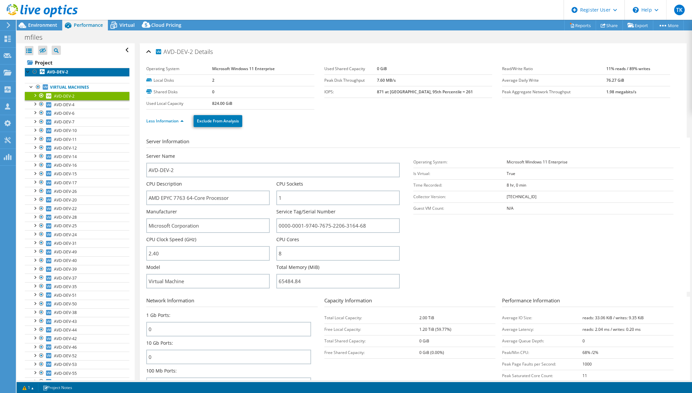
click at [52, 71] on b "AVD-DEV-2" at bounding box center [57, 72] width 21 height 6
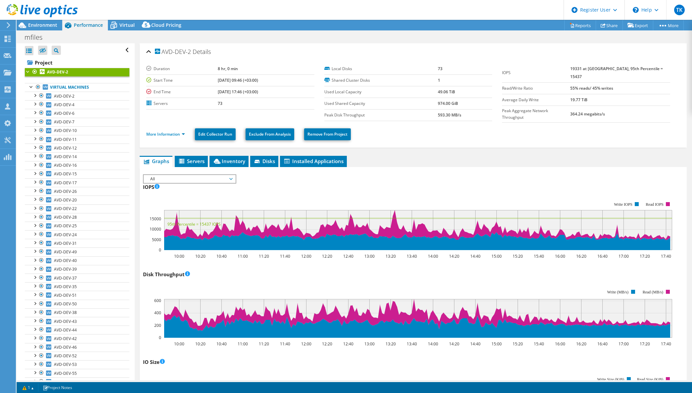
click at [171, 178] on span "All" at bounding box center [189, 179] width 85 height 8
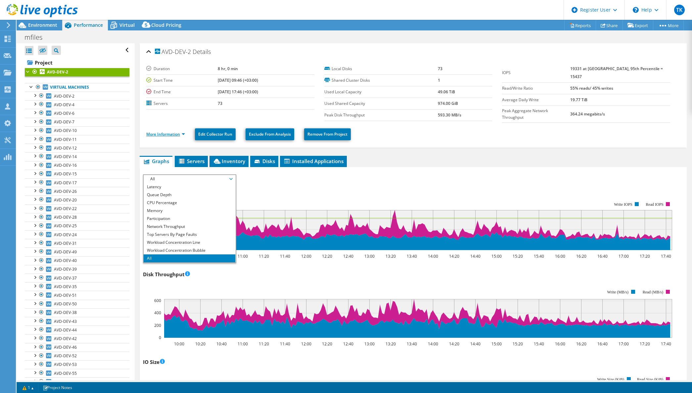
click at [172, 131] on link "More Information" at bounding box center [165, 134] width 39 height 6
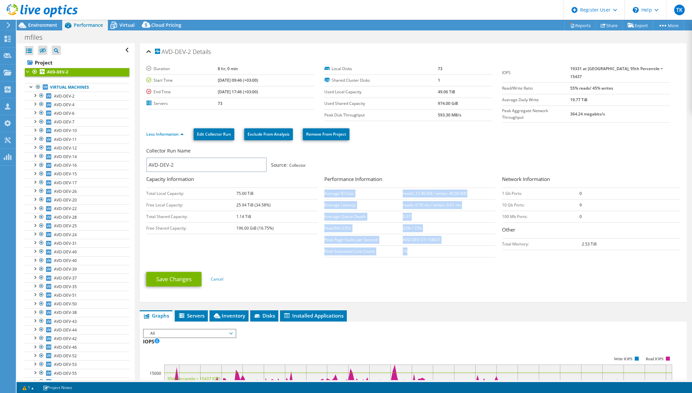
drag, startPoint x: 407, startPoint y: 248, endPoint x: 321, endPoint y: 249, distance: 85.7
click at [321, 249] on div "Collector Run Name AVD-DEV-2 Source: Collector Capacity Information Total Local…" at bounding box center [414, 203] width 537 height 115
drag, startPoint x: 321, startPoint y: 249, endPoint x: 361, endPoint y: 250, distance: 39.7
click at [361, 250] on div "Collector Run Name AVD-DEV-2 Source: Collector Capacity Information Total Local…" at bounding box center [414, 203] width 537 height 115
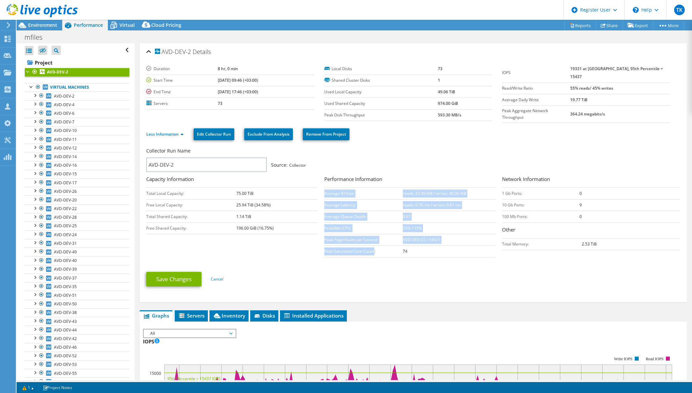
click at [361, 250] on td "Peak Saturated Core Count:" at bounding box center [363, 251] width 79 height 12
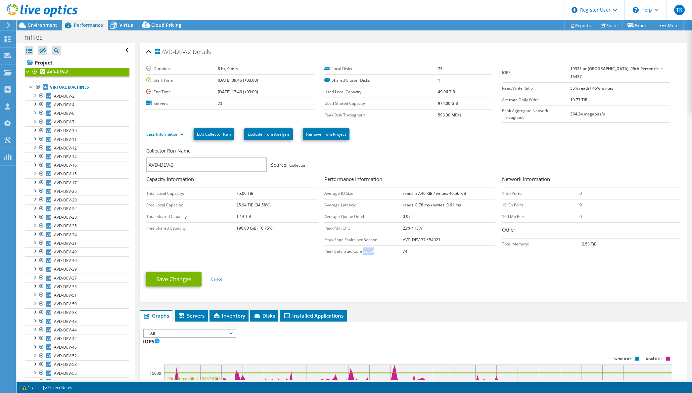
click at [361, 250] on td "Peak Saturated Core Count:" at bounding box center [363, 251] width 79 height 12
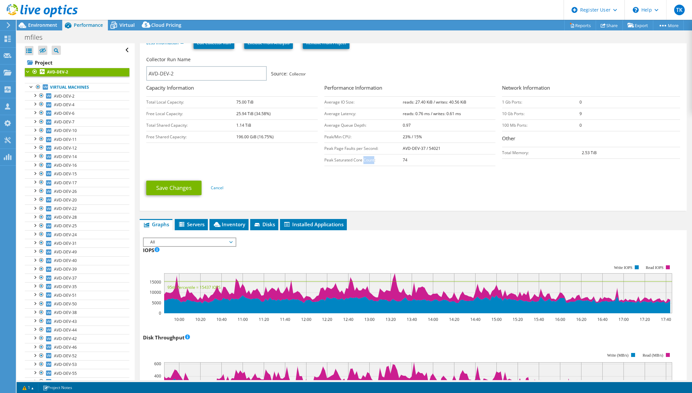
scroll to position [99, 0]
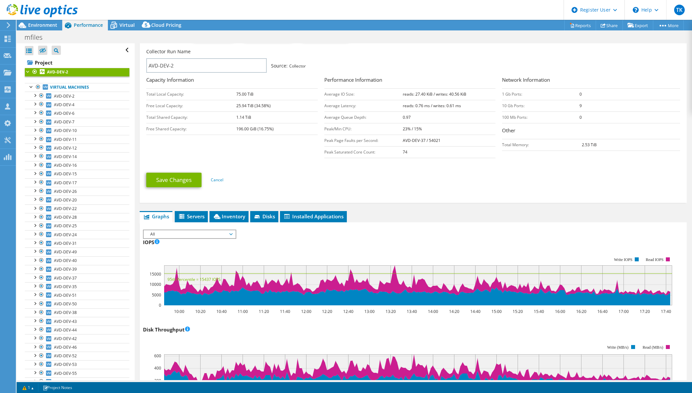
click at [199, 232] on span "All" at bounding box center [189, 234] width 85 height 8
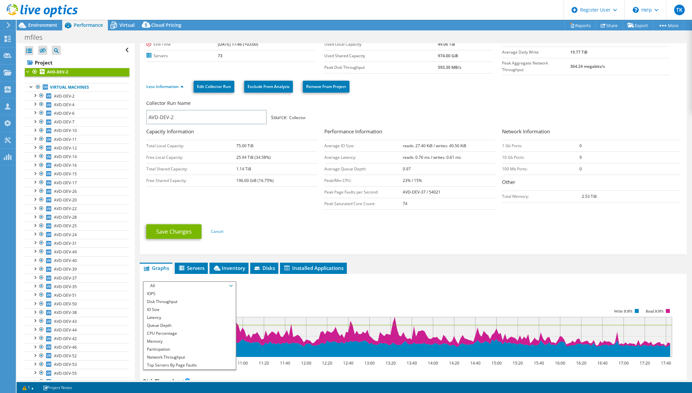
scroll to position [33, 0]
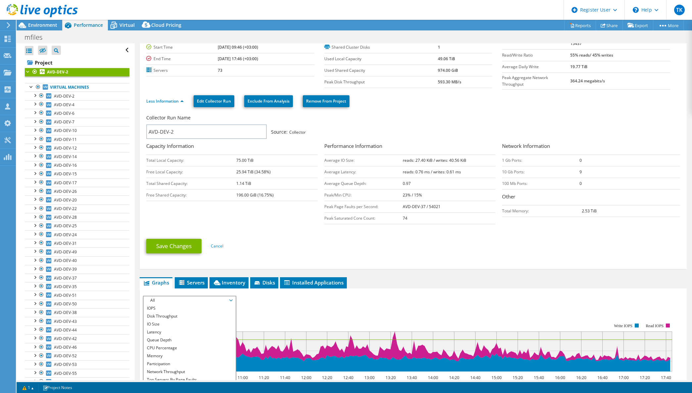
click at [260, 235] on div "Save Changes Cancel" at bounding box center [413, 246] width 534 height 26
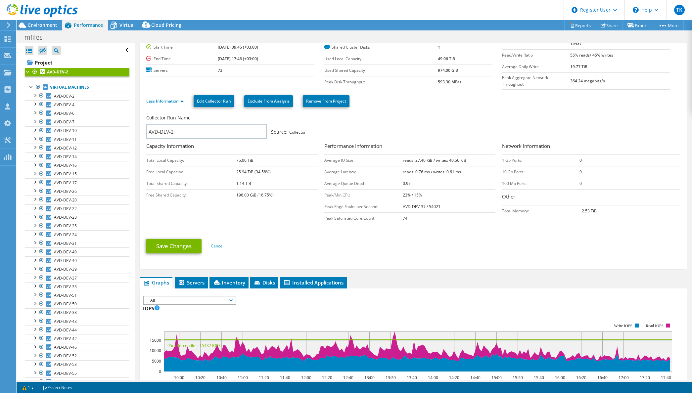
click at [217, 244] on link "Cancel" at bounding box center [217, 246] width 13 height 6
click at [167, 98] on link "Less Information" at bounding box center [164, 101] width 37 height 6
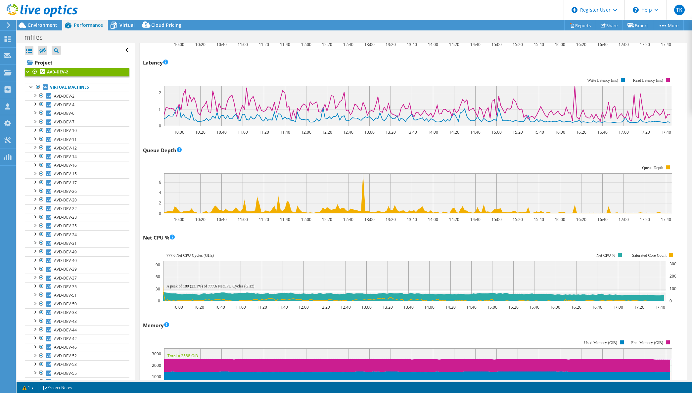
scroll to position [397, 0]
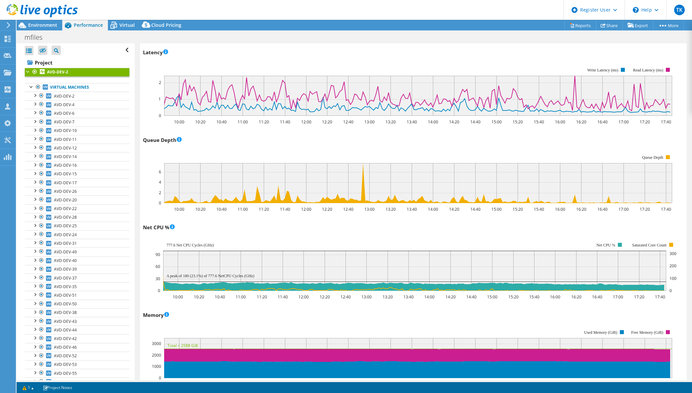
click at [400, 314] on div "Memory 10:00 10:20 10:40 11:00 11:20 11:40 12:00 12:20 12:40 13:00 13:20 13:40 …" at bounding box center [413, 349] width 540 height 78
click at [268, 302] on div "IOPS 10:00 10:20 10:40 11:00 11:20 11:40 12:00 12:20 12:40 13:00 13:20 13:40 14…" at bounding box center [413, 174] width 540 height 778
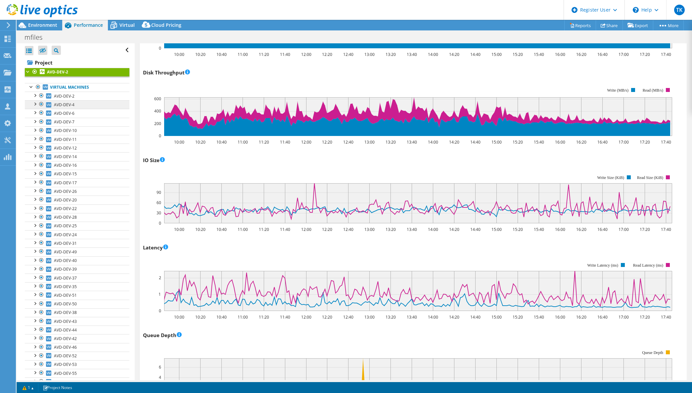
scroll to position [99, 0]
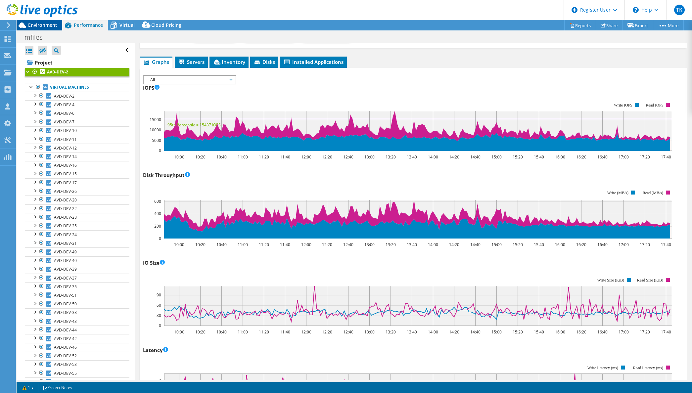
click at [31, 22] on span "Environment" at bounding box center [42, 25] width 29 height 6
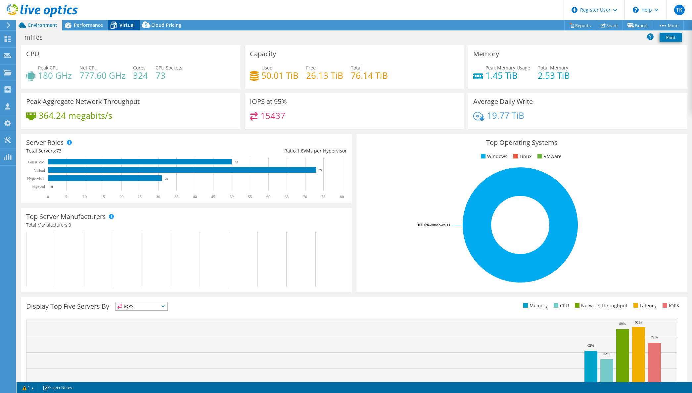
click at [118, 23] on icon at bounding box center [114, 26] width 12 height 12
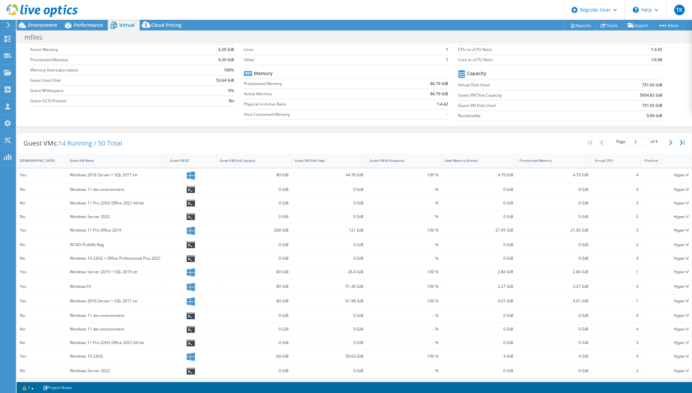
scroll to position [42, 0]
drag, startPoint x: 79, startPoint y: 175, endPoint x: 145, endPoint y: 180, distance: 66.4
click at [145, 180] on div "Windows 2016 Server + SQL 2017 str" at bounding box center [117, 174] width 100 height 14
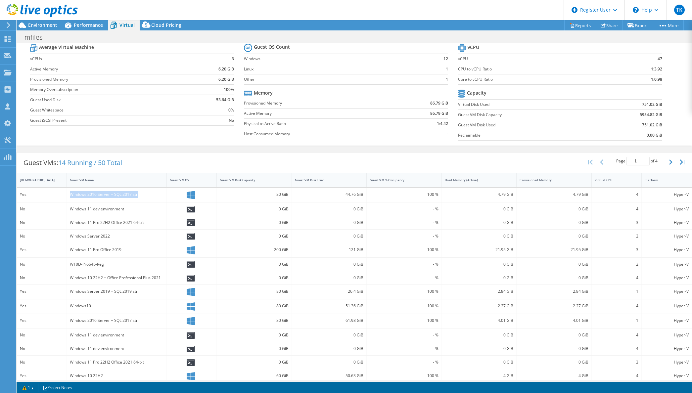
scroll to position [0, 0]
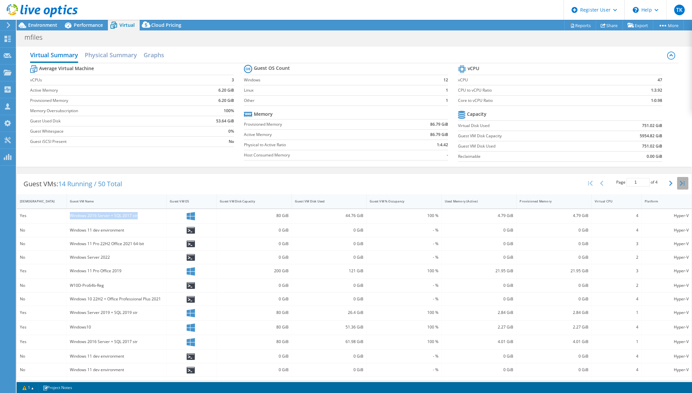
click at [680, 183] on icon "button" at bounding box center [682, 183] width 5 height 5
type input "4"
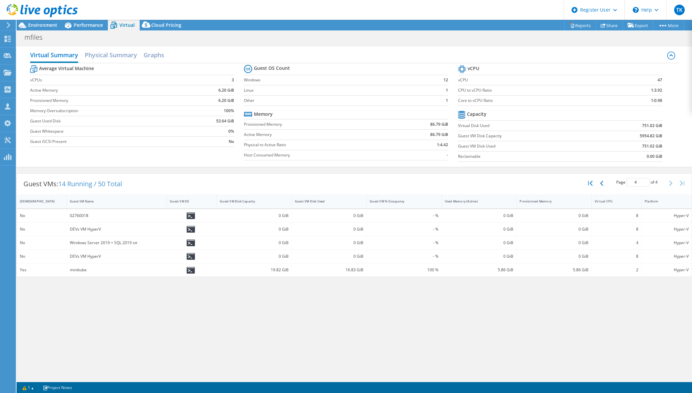
click at [46, 22] on div at bounding box center [39, 11] width 78 height 22
click at [48, 23] on span "Environment" at bounding box center [42, 25] width 29 height 6
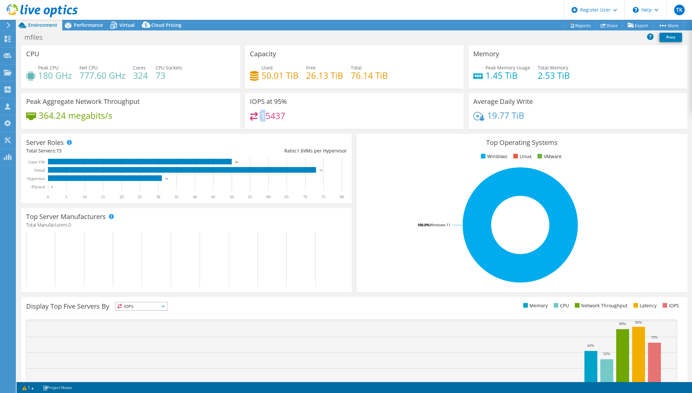
drag, startPoint x: 290, startPoint y: 111, endPoint x: 263, endPoint y: 114, distance: 26.7
click at [263, 114] on div "IOPS at 95% 15437" at bounding box center [354, 111] width 219 height 36
click at [267, 113] on h4 "15437" at bounding box center [272, 115] width 25 height 7
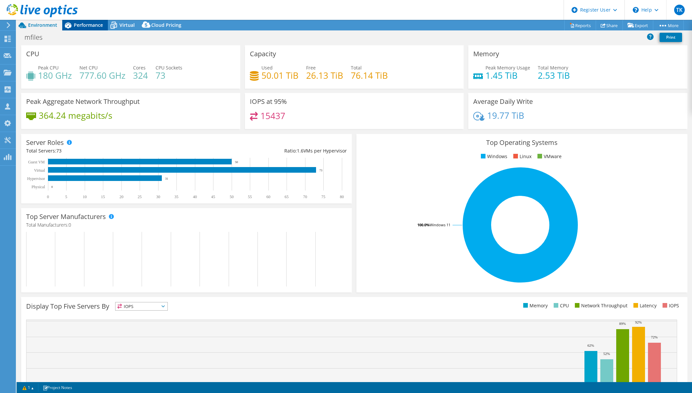
click at [90, 27] on span "Performance" at bounding box center [88, 25] width 29 height 6
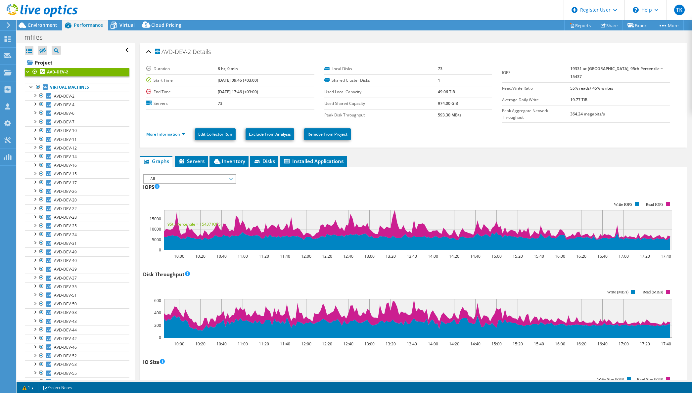
click at [648, 66] on b "19331 at [GEOGRAPHIC_DATA], 95th Percentile = 15437" at bounding box center [616, 73] width 93 height 14
click at [665, 70] on div "IOPS 19331 at [GEOGRAPHIC_DATA], 95th Percentile = 15437 Read/Write Ratio 55% r…" at bounding box center [591, 93] width 178 height 60
drag, startPoint x: 659, startPoint y: 69, endPoint x: 580, endPoint y: 69, distance: 79.1
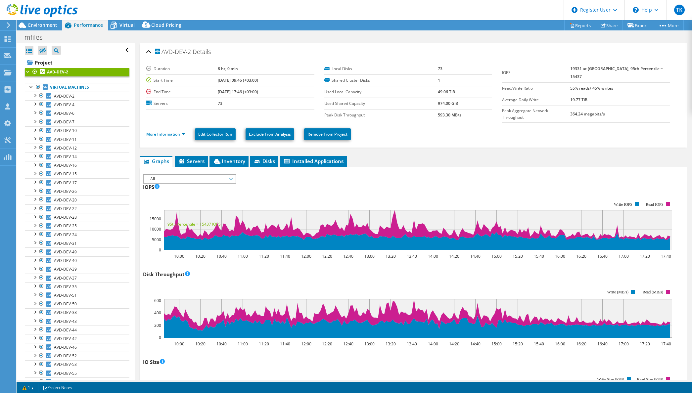
click at [580, 69] on tr "IOPS 19331 at [GEOGRAPHIC_DATA], 95th Percentile = 15437" at bounding box center [586, 73] width 168 height 20
click at [570, 69] on label "IOPS" at bounding box center [536, 72] width 68 height 7
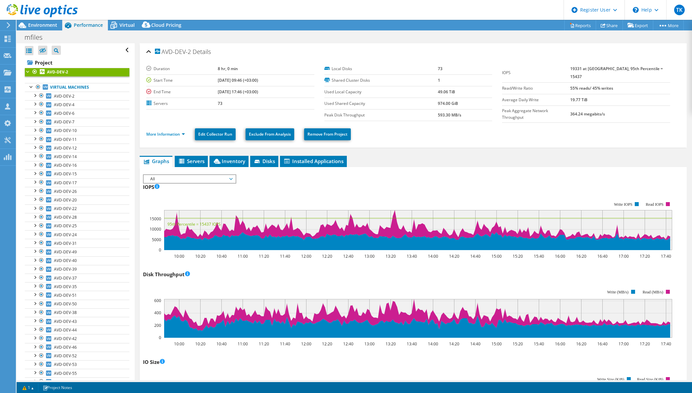
click at [584, 68] on b "19331 at [GEOGRAPHIC_DATA], 95th Percentile = 15437" at bounding box center [616, 73] width 93 height 14
click at [585, 68] on b "19331 at [GEOGRAPHIC_DATA], 95th Percentile = 15437" at bounding box center [616, 73] width 93 height 14
click at [608, 84] on td "55% reads/ 45% writes" at bounding box center [620, 88] width 100 height 12
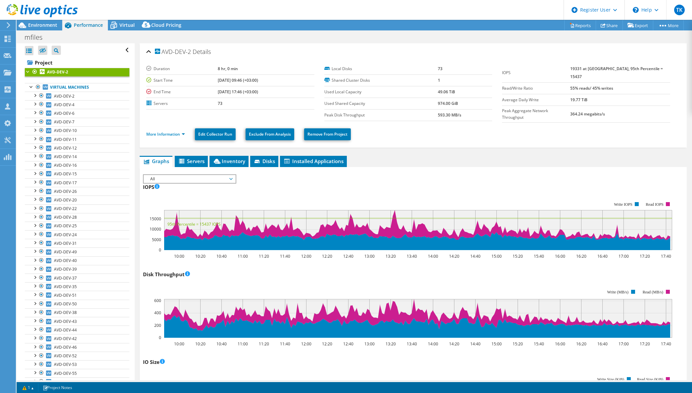
click at [599, 68] on b "19331 at [GEOGRAPHIC_DATA], 95th Percentile = 15437" at bounding box center [616, 73] width 93 height 14
drag, startPoint x: 599, startPoint y: 68, endPoint x: 596, endPoint y: 72, distance: 5.6
click at [599, 68] on b "19331 at [GEOGRAPHIC_DATA], 95th Percentile = 15437" at bounding box center [616, 73] width 93 height 14
click at [652, 68] on b "19331 at [GEOGRAPHIC_DATA], 95th Percentile = 15437" at bounding box center [616, 73] width 93 height 14
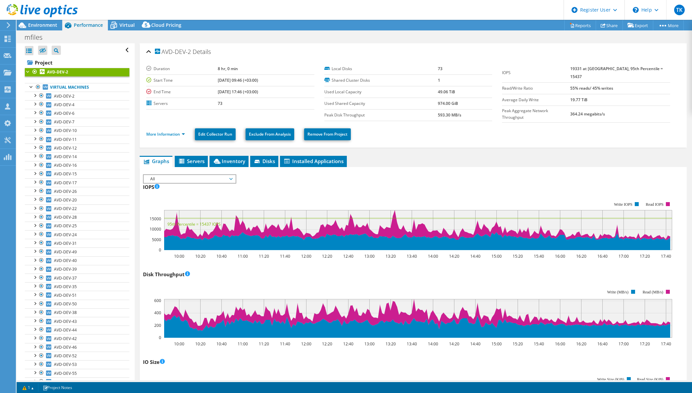
click at [653, 68] on b "19331 at [GEOGRAPHIC_DATA], 95th Percentile = 15437" at bounding box center [616, 73] width 93 height 14
drag, startPoint x: 639, startPoint y: 72, endPoint x: 642, endPoint y: 69, distance: 4.7
click at [639, 72] on td "19331 at [GEOGRAPHIC_DATA], 95th Percentile = 15437" at bounding box center [620, 73] width 100 height 20
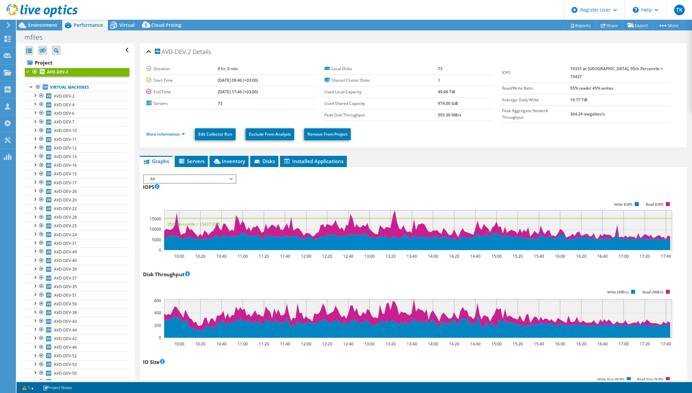
click at [646, 66] on b "19331 at [GEOGRAPHIC_DATA], 95th Percentile = 15437" at bounding box center [616, 73] width 93 height 14
click at [585, 68] on b "19331 at [GEOGRAPHIC_DATA], 95th Percentile = 15437" at bounding box center [616, 73] width 93 height 14
click at [43, 28] on div "Environment" at bounding box center [40, 25] width 46 height 11
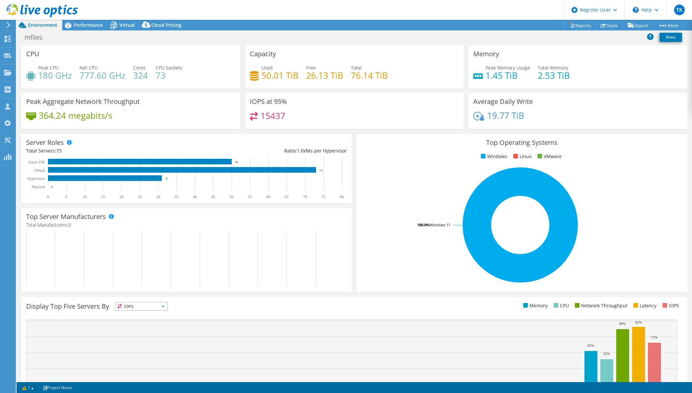
click at [145, 74] on h4 "324" at bounding box center [140, 75] width 15 height 7
drag, startPoint x: 261, startPoint y: 76, endPoint x: 287, endPoint y: 77, distance: 25.5
click at [287, 77] on h4 "50.01 TiB" at bounding box center [279, 75] width 37 height 7
drag, startPoint x: 346, startPoint y: 75, endPoint x: 399, endPoint y: 79, distance: 53.1
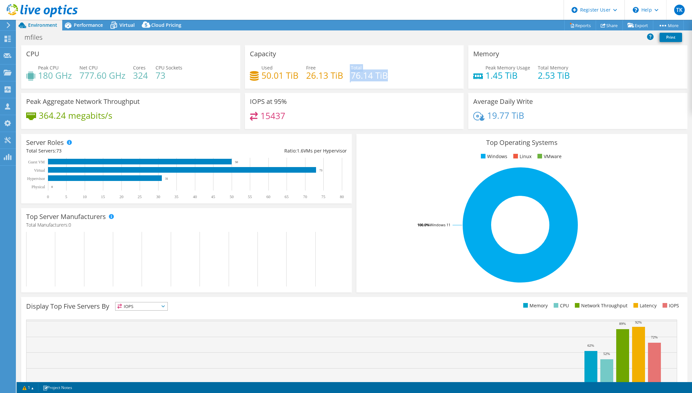
click at [399, 79] on div "Used 50.01 TiB Free 26.13 TiB Total 76.14 TiB" at bounding box center [354, 75] width 209 height 22
drag, startPoint x: 399, startPoint y: 79, endPoint x: 394, endPoint y: 79, distance: 4.3
click at [399, 79] on div "Used 50.01 TiB Free 26.13 TiB Total 76.14 TiB" at bounding box center [354, 75] width 209 height 22
click at [87, 28] on div "Performance" at bounding box center [85, 25] width 46 height 11
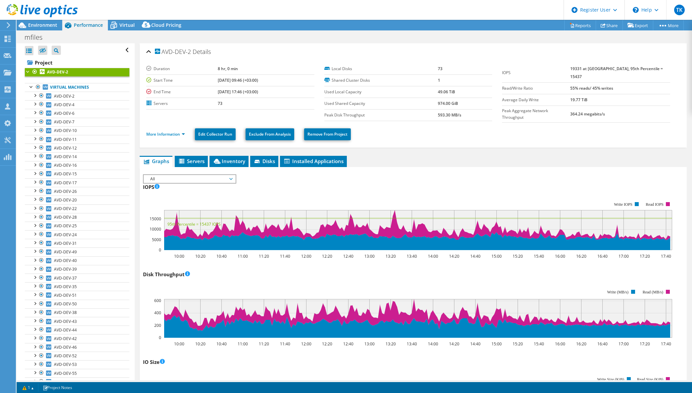
drag, startPoint x: 170, startPoint y: 153, endPoint x: 98, endPoint y: 43, distance: 131.6
click at [39, 25] on span "Environment" at bounding box center [42, 25] width 29 height 6
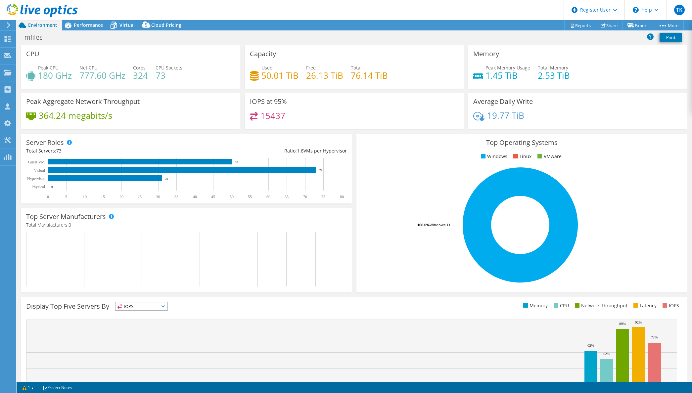
click at [168, 134] on div "Server Roles Physical Servers represent bare metal servers that were targets of…" at bounding box center [186, 168] width 331 height 69
click at [73, 94] on div "Peak Aggregate Network Throughput 364.24 megabits/s" at bounding box center [130, 111] width 219 height 36
drag, startPoint x: 287, startPoint y: 99, endPoint x: 249, endPoint y: 99, distance: 38.4
click at [249, 99] on div "IOPS at 95% 15437" at bounding box center [354, 111] width 219 height 36
click at [250, 99] on h3 "IOPS at 95%" at bounding box center [268, 101] width 37 height 7
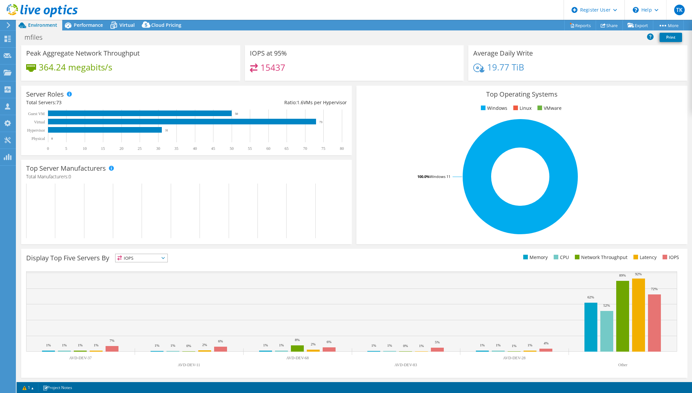
scroll to position [49, 0]
click at [148, 258] on span "IOPS" at bounding box center [141, 258] width 52 height 8
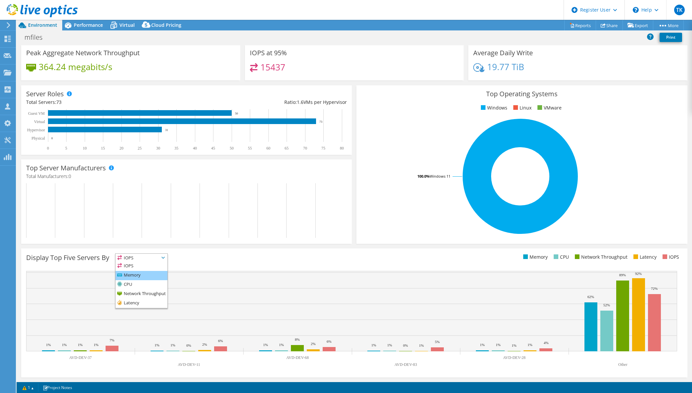
click at [141, 275] on li "Memory" at bounding box center [141, 275] width 52 height 9
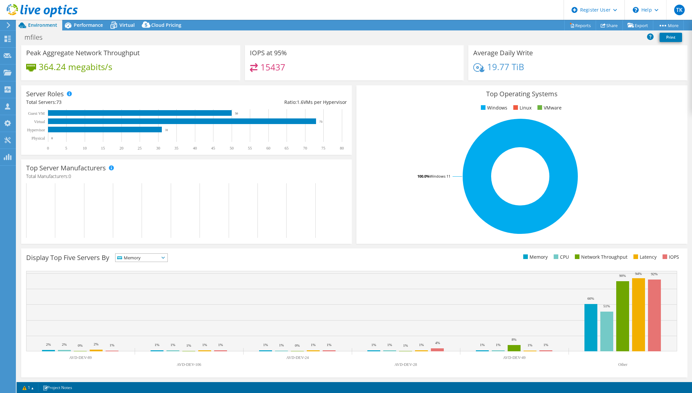
click at [136, 259] on span "Memory" at bounding box center [137, 258] width 44 height 8
click at [135, 262] on li "IOPS" at bounding box center [141, 266] width 52 height 9
click at [136, 256] on span "IOPS" at bounding box center [137, 258] width 44 height 8
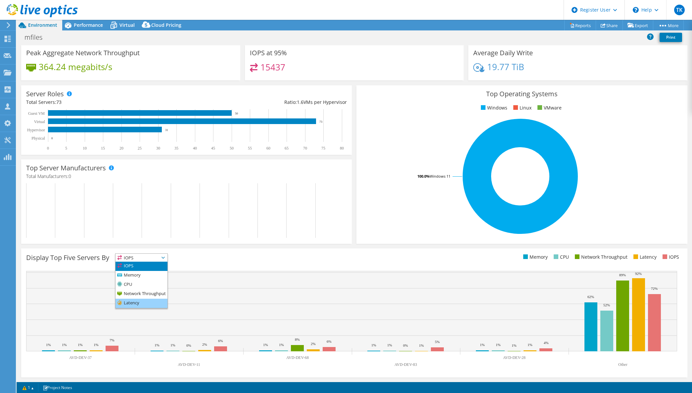
click at [128, 303] on li "Latency" at bounding box center [141, 303] width 52 height 9
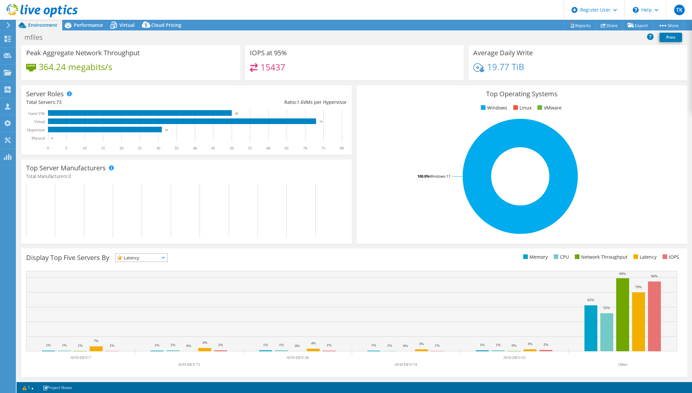
click at [137, 259] on span "Latency" at bounding box center [137, 258] width 44 height 8
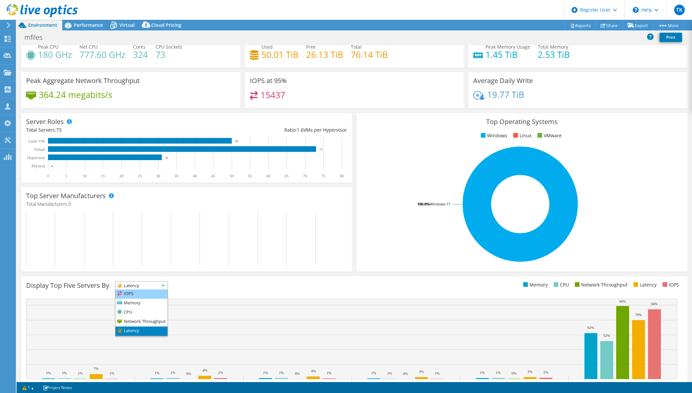
scroll to position [0, 0]
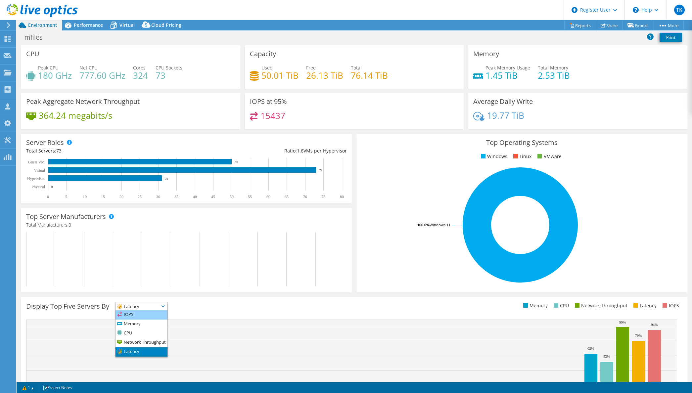
click at [128, 310] on li "IOPS" at bounding box center [141, 314] width 52 height 9
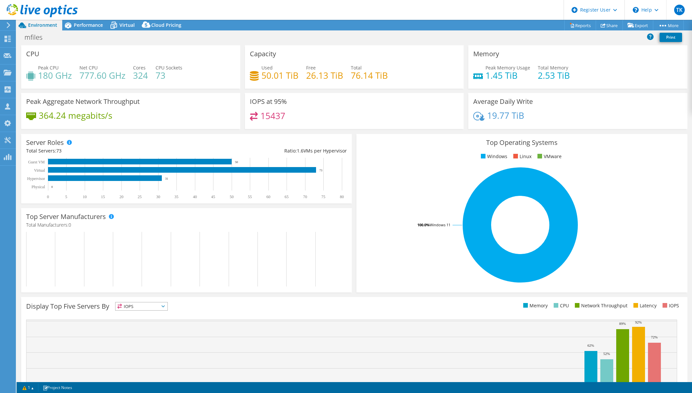
click at [147, 206] on div "Top Server Manufacturers Manufacturers are shown for physical servers and hyper…" at bounding box center [186, 250] width 335 height 89
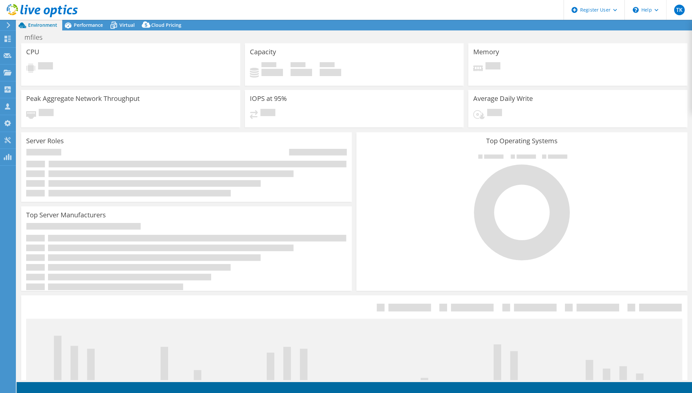
select select "USD"
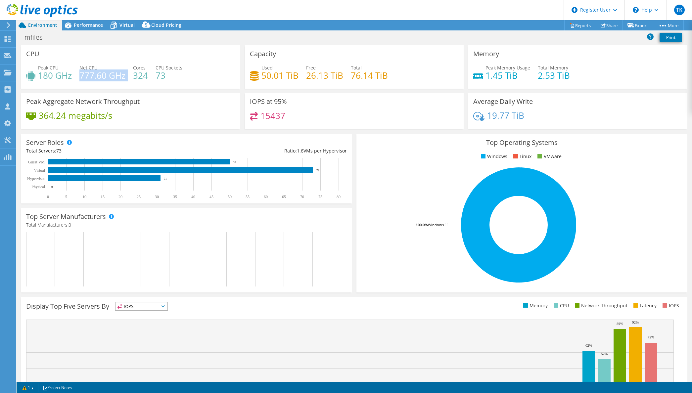
drag, startPoint x: 79, startPoint y: 76, endPoint x: 125, endPoint y: 77, distance: 46.0
click at [125, 77] on div "Peak CPU 180 GHz Net CPU 777.60 GHz Cores 324 CPU Sockets 73" at bounding box center [130, 75] width 209 height 22
drag, startPoint x: 39, startPoint y: 75, endPoint x: 71, endPoint y: 75, distance: 32.4
click at [71, 75] on h4 "180 GHz" at bounding box center [55, 75] width 34 height 7
drag, startPoint x: 124, startPoint y: 75, endPoint x: 76, endPoint y: 74, distance: 47.3
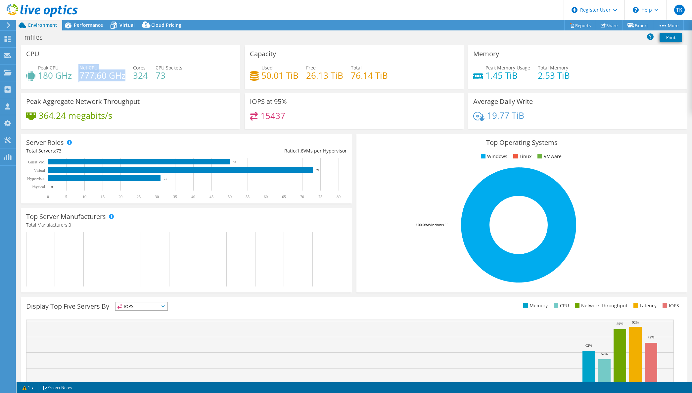
click at [76, 74] on div "Peak CPU 180 GHz Net CPU 777.60 GHz Cores 324 CPU Sockets 73" at bounding box center [130, 75] width 209 height 22
drag, startPoint x: 397, startPoint y: 78, endPoint x: 350, endPoint y: 69, distance: 48.0
click at [350, 69] on div "Used 50.01 TiB Free 26.13 TiB Total 76.14 TiB" at bounding box center [354, 75] width 209 height 22
drag, startPoint x: 295, startPoint y: 76, endPoint x: 253, endPoint y: 72, distance: 42.6
click at [253, 72] on div "Used 50.01 TiB" at bounding box center [274, 71] width 49 height 15
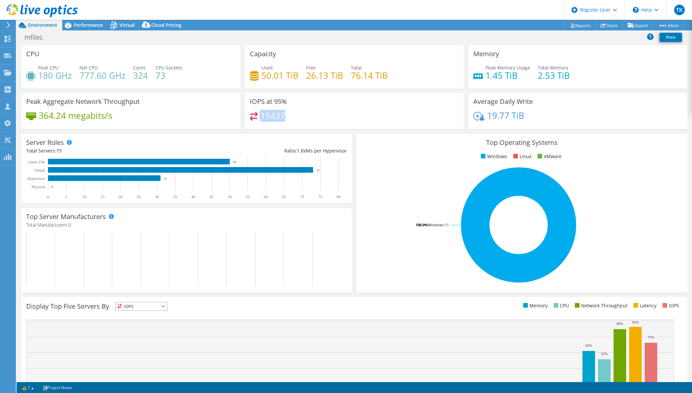
drag, startPoint x: 291, startPoint y: 120, endPoint x: 246, endPoint y: 115, distance: 45.2
click at [246, 115] on div "IOPS at 95% 15437" at bounding box center [354, 111] width 219 height 36
drag, startPoint x: 530, startPoint y: 119, endPoint x: 473, endPoint y: 105, distance: 59.3
click at [473, 105] on div "Average Daily Write 19.77 TiB" at bounding box center [577, 111] width 219 height 36
click at [462, 98] on div "IOPS at 95% 15437" at bounding box center [355, 111] width 224 height 36
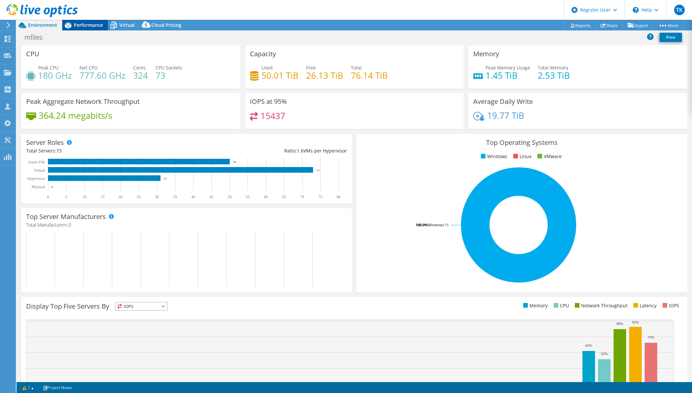
click at [79, 28] on div "Performance" at bounding box center [85, 25] width 46 height 11
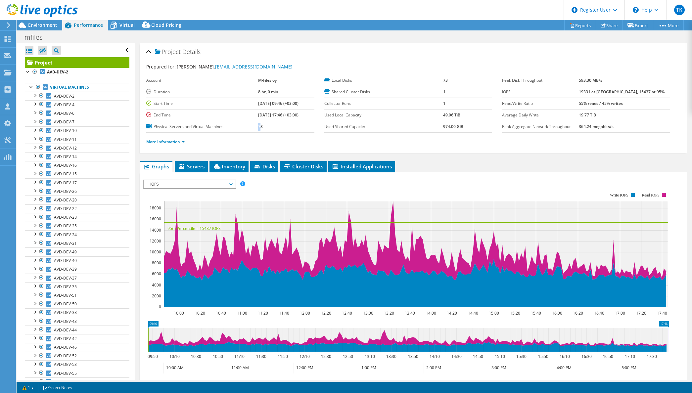
drag, startPoint x: 252, startPoint y: 128, endPoint x: 248, endPoint y: 127, distance: 3.8
click at [248, 127] on tr "Physical Servers and Virtual Machines 73" at bounding box center [230, 127] width 168 height 12
click at [249, 127] on label "Physical Servers and Virtual Machines" at bounding box center [202, 126] width 112 height 7
click at [249, 128] on tr "Physical Servers and Virtual Machines 73" at bounding box center [230, 127] width 168 height 12
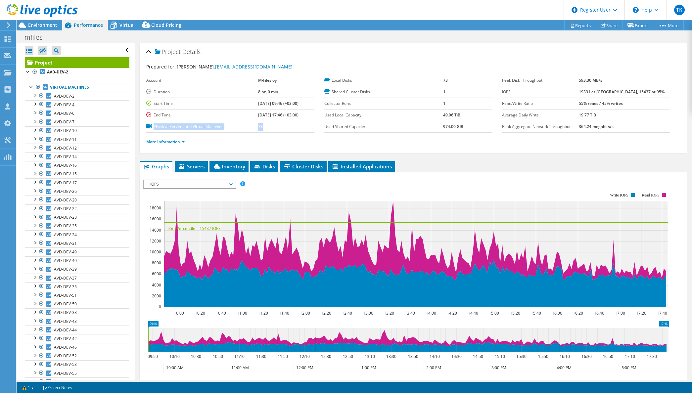
click at [258, 127] on b "73" at bounding box center [260, 127] width 5 height 6
click at [69, 97] on span "AVD-DEV-2" at bounding box center [64, 96] width 21 height 6
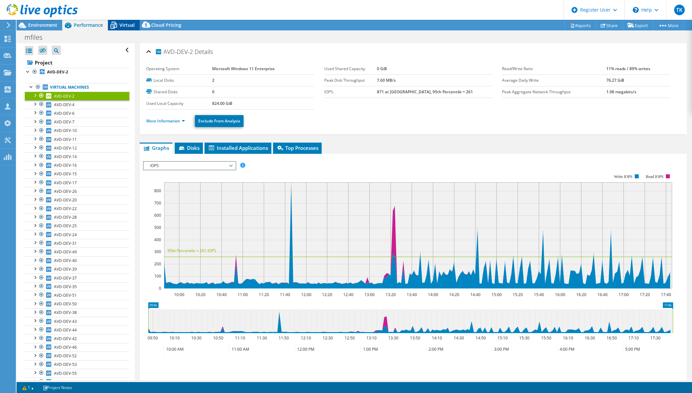
click at [116, 26] on icon at bounding box center [114, 26] width 12 height 12
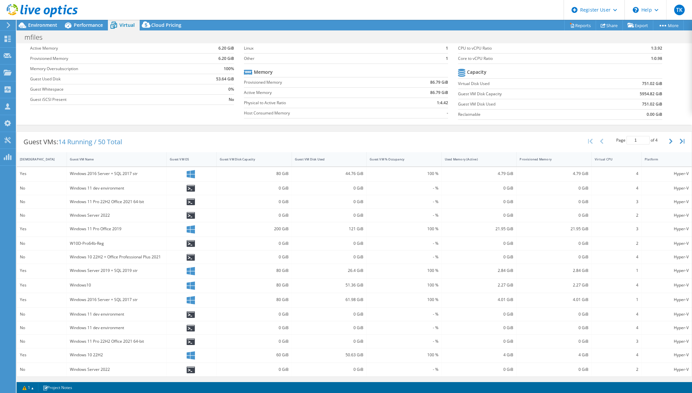
scroll to position [9, 0]
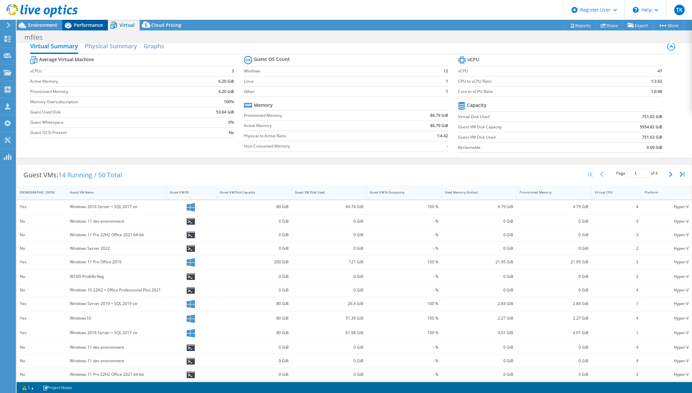
click at [93, 23] on span "Performance" at bounding box center [88, 25] width 29 height 6
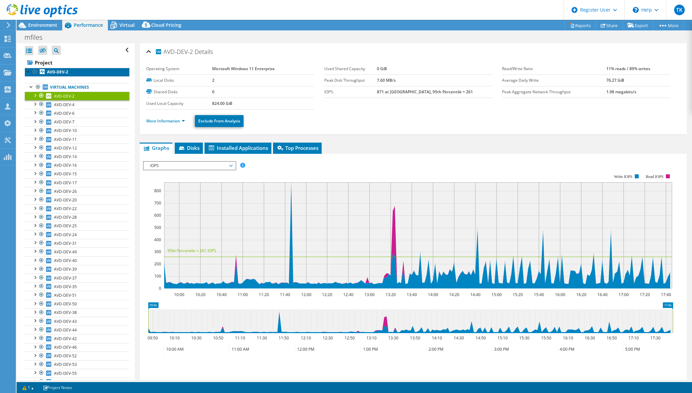
click at [57, 75] on link "AVD-DEV-2" at bounding box center [77, 72] width 105 height 9
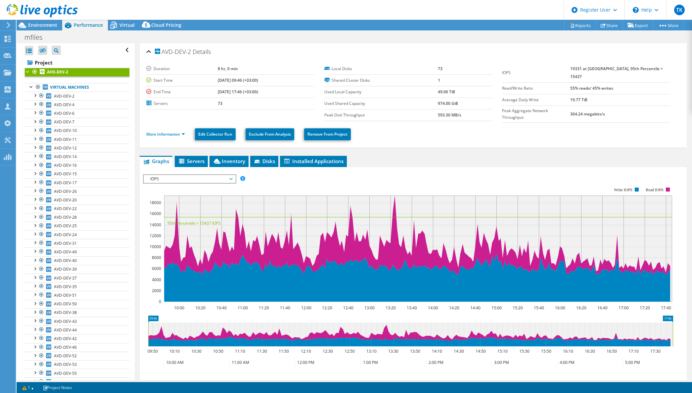
click at [205, 180] on span "IOPS" at bounding box center [189, 179] width 85 height 8
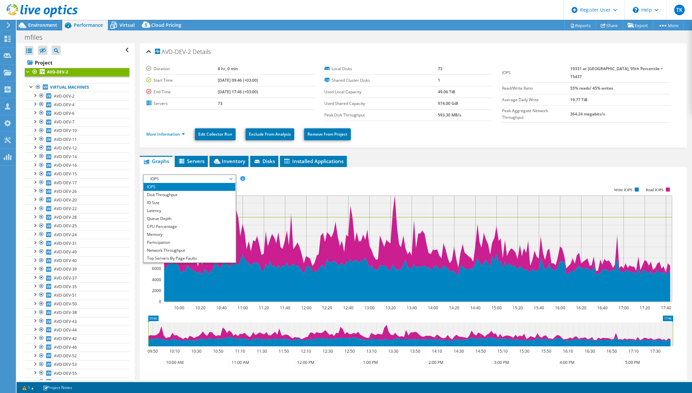
click at [205, 180] on span "IOPS" at bounding box center [189, 179] width 85 height 8
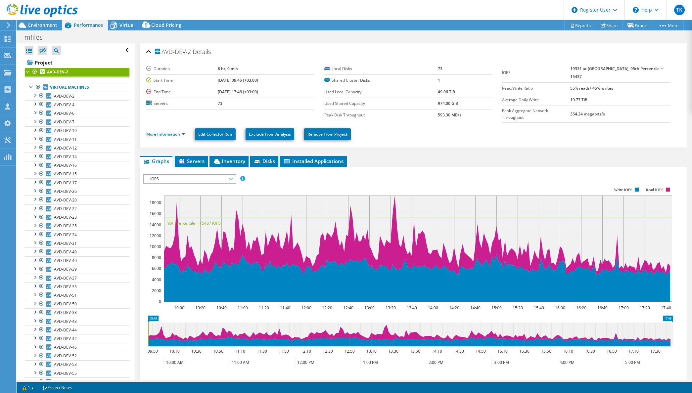
click at [286, 178] on rect at bounding box center [408, 244] width 530 height 132
click at [211, 177] on span "IOPS" at bounding box center [189, 179] width 85 height 8
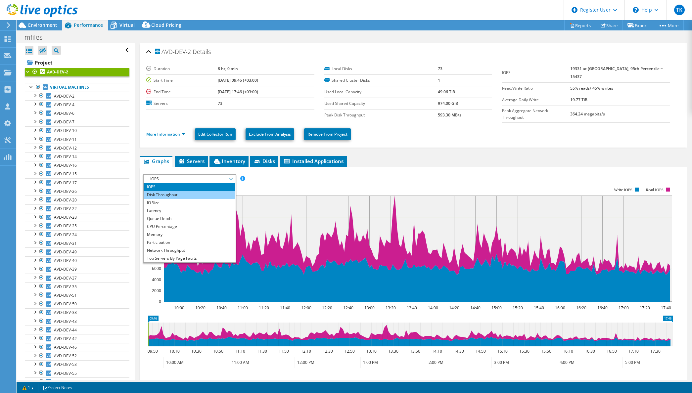
click at [203, 191] on li "Disk Throughput" at bounding box center [190, 195] width 92 height 8
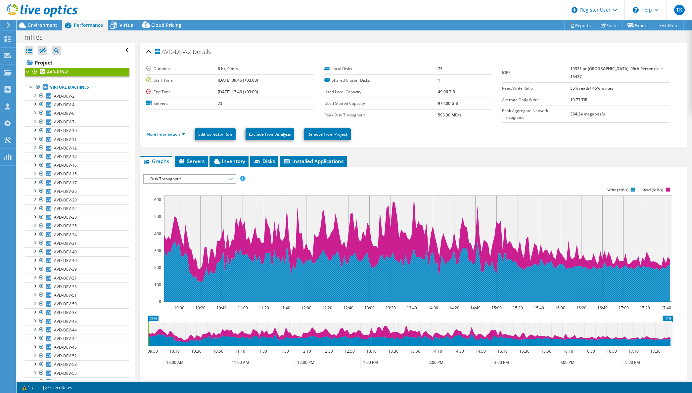
drag, startPoint x: 617, startPoint y: 189, endPoint x: 635, endPoint y: 187, distance: 17.9
click at [635, 188] on g "Write (MB/s) Read (MB/s)" at bounding box center [638, 190] width 63 height 5
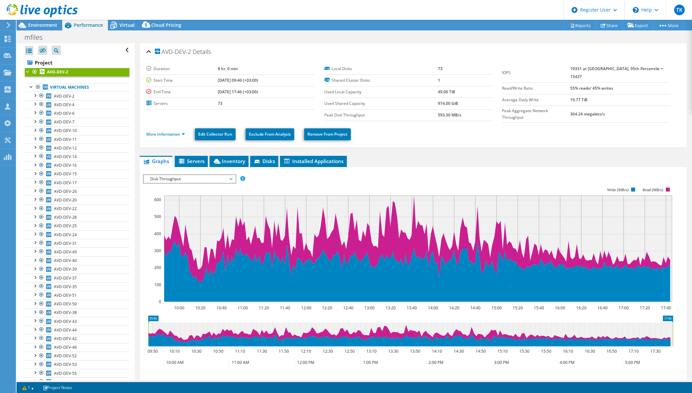
click at [278, 176] on div "IOPS Disk Throughput IO Size Latency Queue Depth CPU Percentage Memory Page Fau…" at bounding box center [413, 178] width 540 height 9
click at [214, 177] on span "Disk Throughput" at bounding box center [189, 179] width 85 height 8
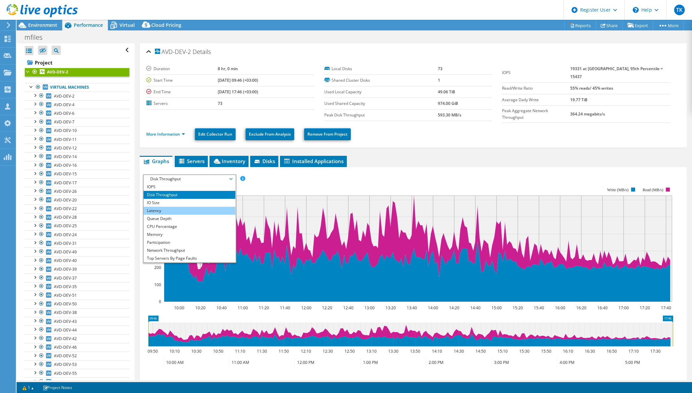
click at [182, 207] on li "Latency" at bounding box center [190, 211] width 92 height 8
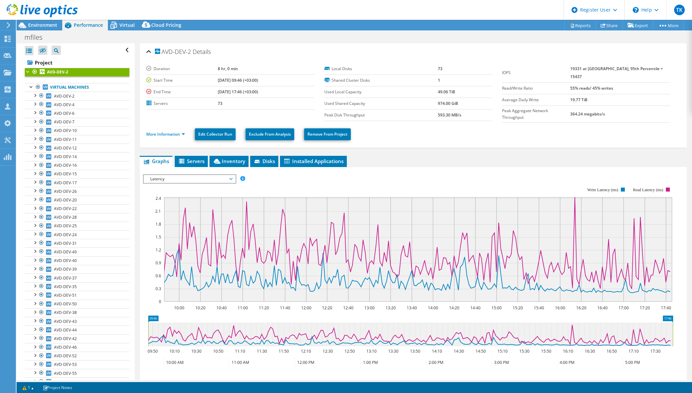
click at [47, 22] on div at bounding box center [39, 11] width 78 height 22
click at [47, 24] on span "Environment" at bounding box center [42, 25] width 29 height 6
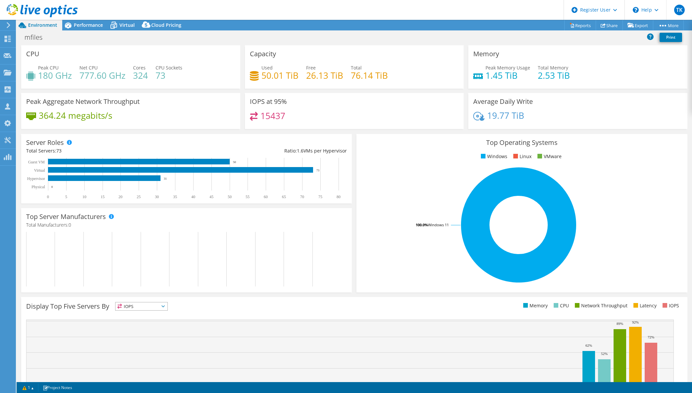
click at [492, 112] on h4 "19.77 TiB" at bounding box center [505, 115] width 37 height 7
click at [539, 121] on div "19.77 TiB" at bounding box center [577, 119] width 209 height 14
click at [525, 111] on div "Average Daily Write 19.77 TiB" at bounding box center [577, 111] width 219 height 36
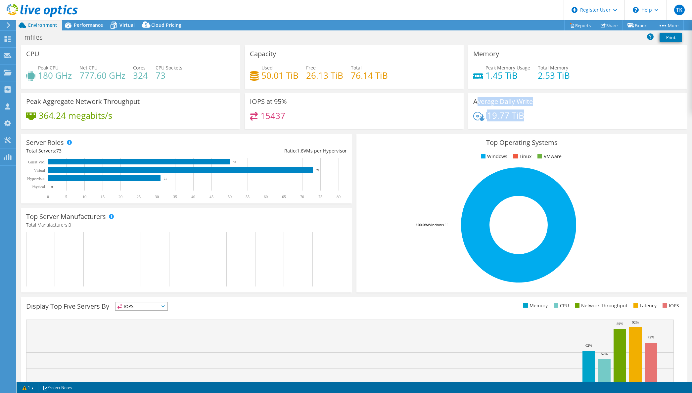
drag, startPoint x: 528, startPoint y: 113, endPoint x: 475, endPoint y: 98, distance: 54.7
click at [475, 98] on div "Average Daily Write 19.77 TiB" at bounding box center [577, 111] width 219 height 36
click at [475, 98] on h3 "Average Daily Write" at bounding box center [503, 101] width 60 height 7
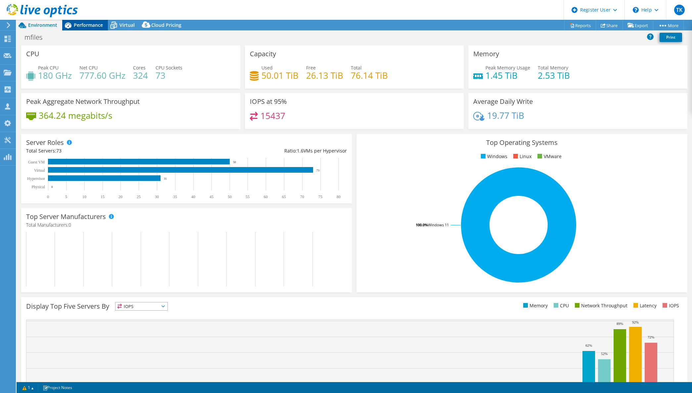
click at [91, 23] on span "Performance" at bounding box center [88, 25] width 29 height 6
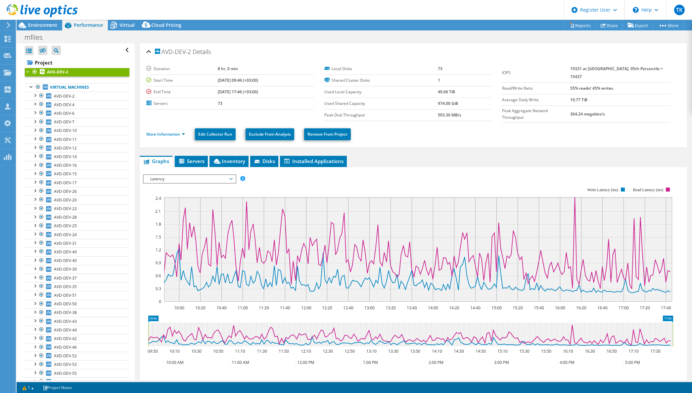
click at [392, 168] on div "IOPS Disk Throughput IO Size Latency Queue Depth CPU Percentage Memory Page Fau…" at bounding box center [413, 283] width 540 height 233
click at [212, 179] on span "Latency" at bounding box center [189, 179] width 85 height 8
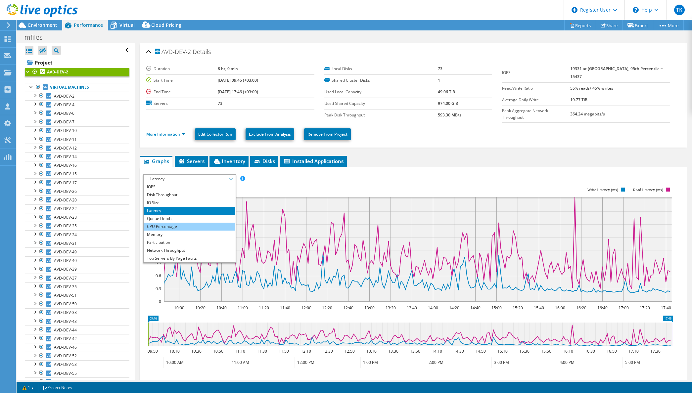
click at [168, 223] on li "CPU Percentage" at bounding box center [190, 227] width 92 height 8
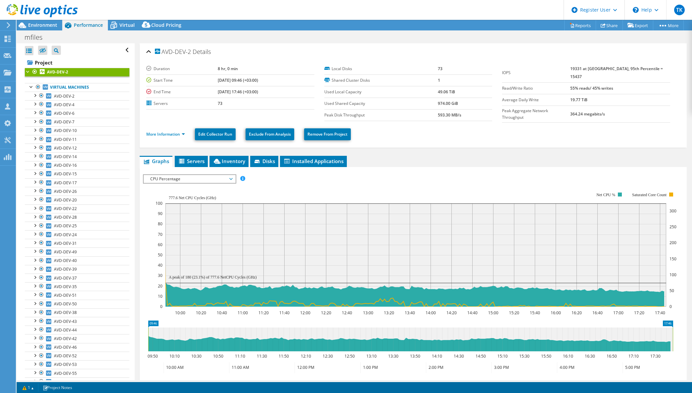
drag, startPoint x: 210, startPoint y: 276, endPoint x: 217, endPoint y: 275, distance: 6.7
click at [217, 275] on text "A peak of 180 (23.1%) of 777.6 NetCPU Cycles (GHz)" at bounding box center [213, 277] width 88 height 5
click at [191, 181] on span "CPU Percentage" at bounding box center [189, 179] width 85 height 8
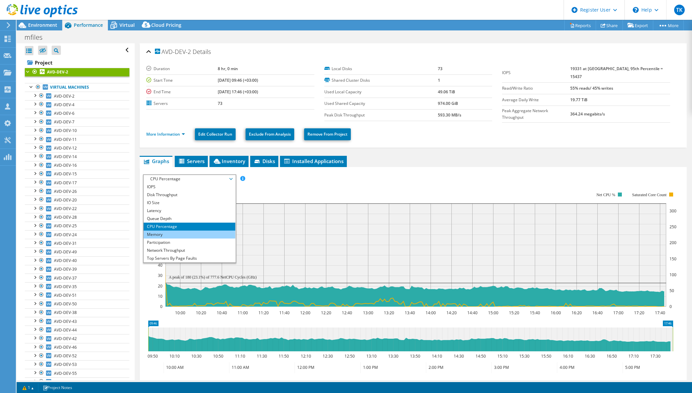
click at [173, 234] on li "Memory" at bounding box center [190, 235] width 92 height 8
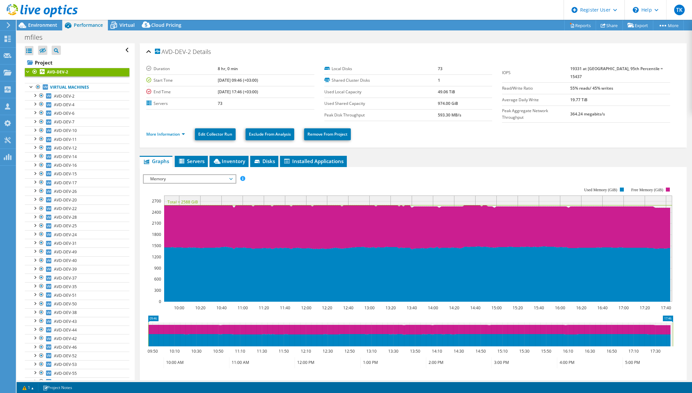
click at [168, 178] on span "Memory" at bounding box center [189, 179] width 85 height 8
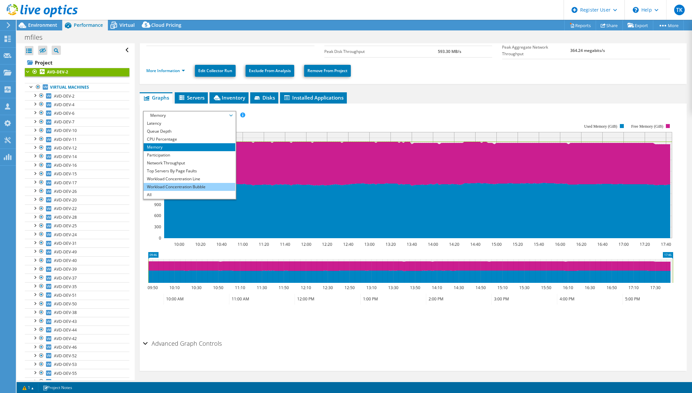
scroll to position [64, 0]
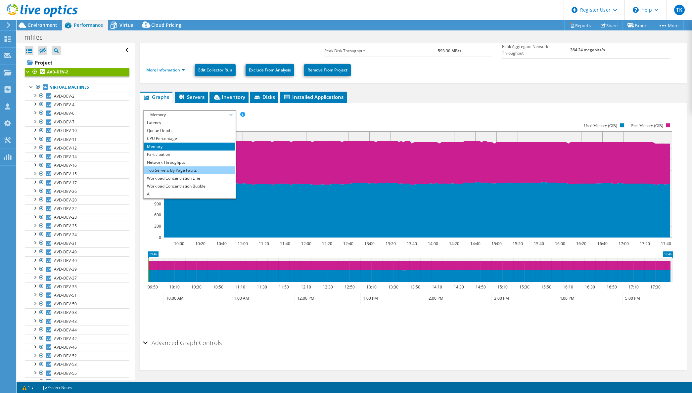
click at [156, 169] on li "Top Servers By Page Faults" at bounding box center [190, 170] width 92 height 8
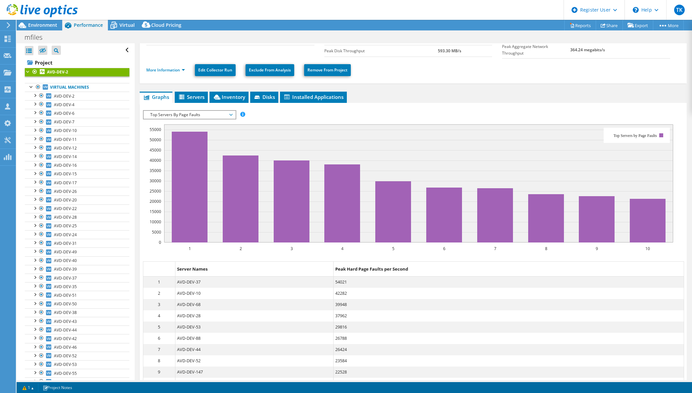
click at [181, 281] on dd "AVD-DEV-37" at bounding box center [254, 282] width 158 height 11
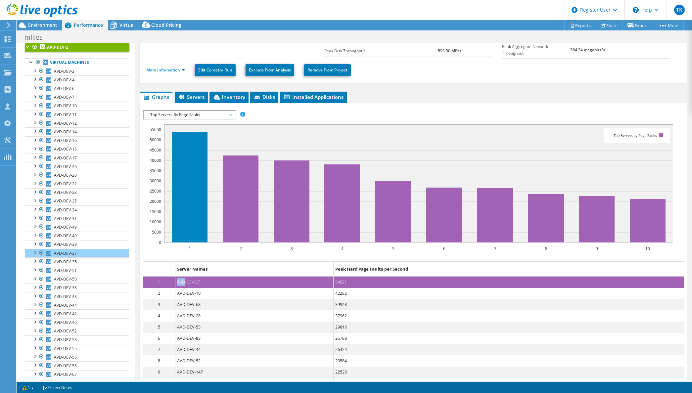
click at [181, 281] on dd "AVD-DEV-37" at bounding box center [254, 282] width 158 height 11
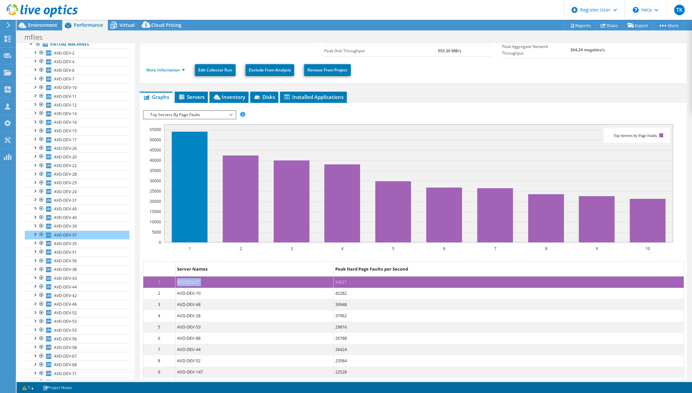
click at [181, 281] on dd "AVD-DEV-37" at bounding box center [254, 282] width 158 height 11
click at [35, 79] on div at bounding box center [34, 79] width 7 height 7
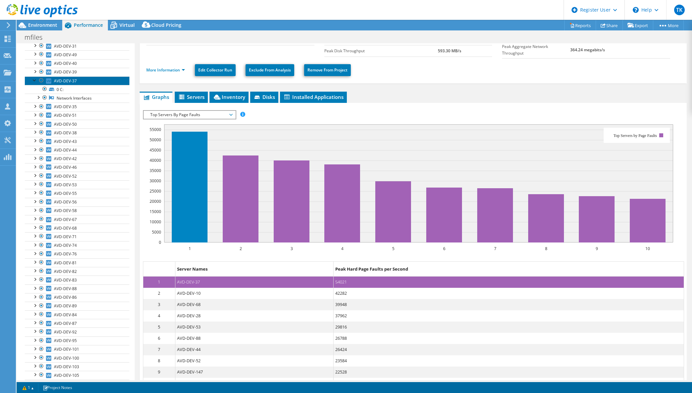
click at [60, 80] on span "AVD-DEV-37" at bounding box center [65, 81] width 23 height 6
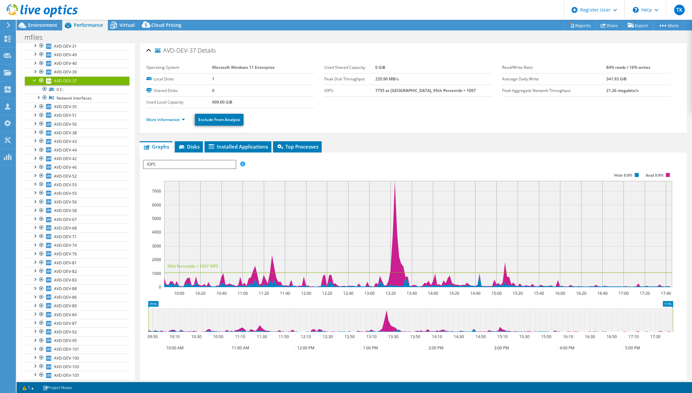
scroll to position [0, 0]
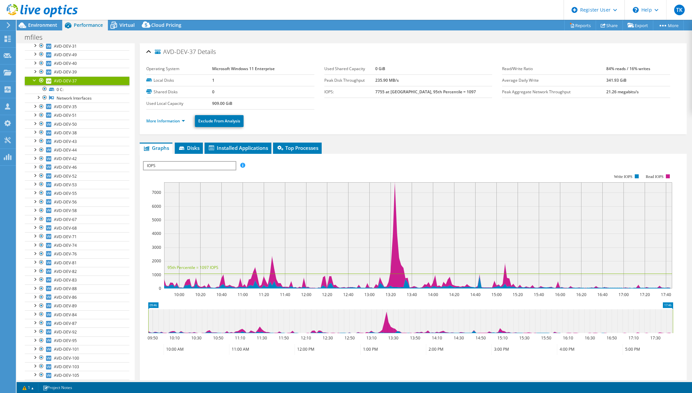
click at [184, 165] on span "IOPS" at bounding box center [190, 166] width 92 height 8
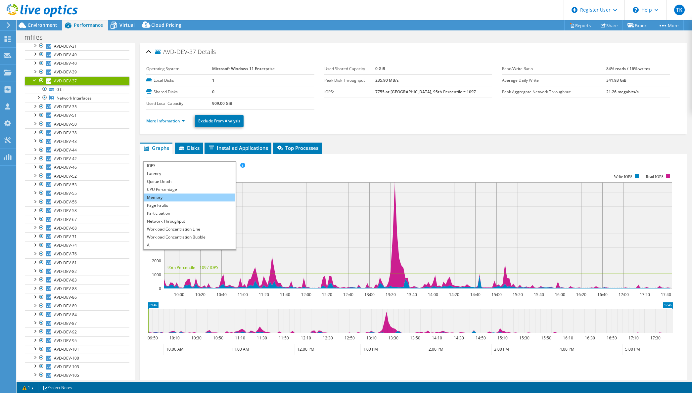
click at [181, 197] on li "Memory" at bounding box center [190, 198] width 92 height 8
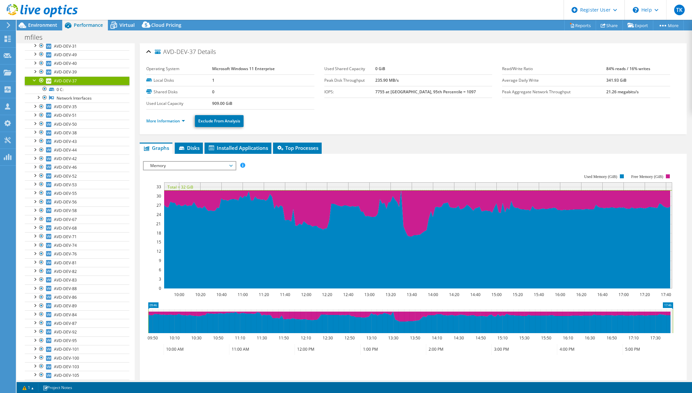
drag, startPoint x: 34, startPoint y: 78, endPoint x: 38, endPoint y: 79, distance: 3.8
click at [34, 78] on div at bounding box center [34, 79] width 7 height 7
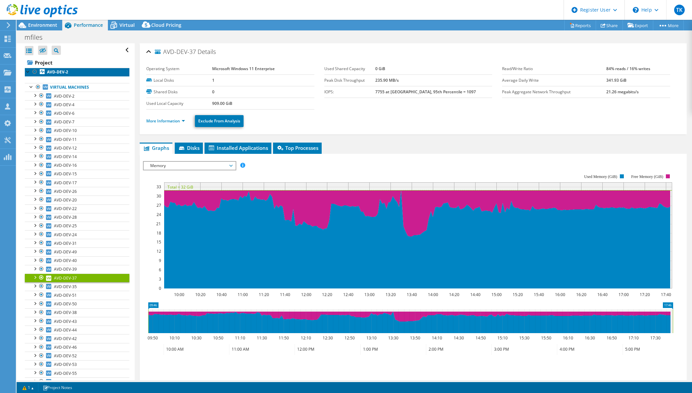
click at [58, 74] on b "AVD-DEV-2" at bounding box center [57, 72] width 21 height 6
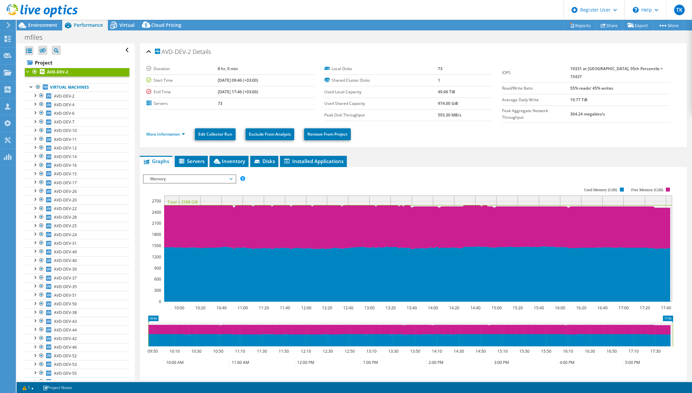
click at [188, 177] on span "Memory" at bounding box center [189, 179] width 85 height 8
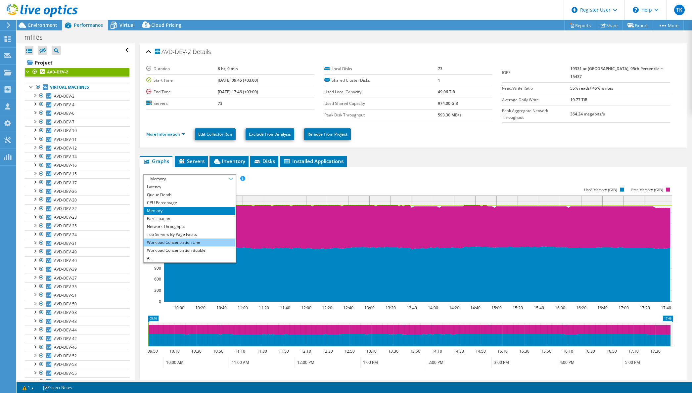
scroll to position [33, 0]
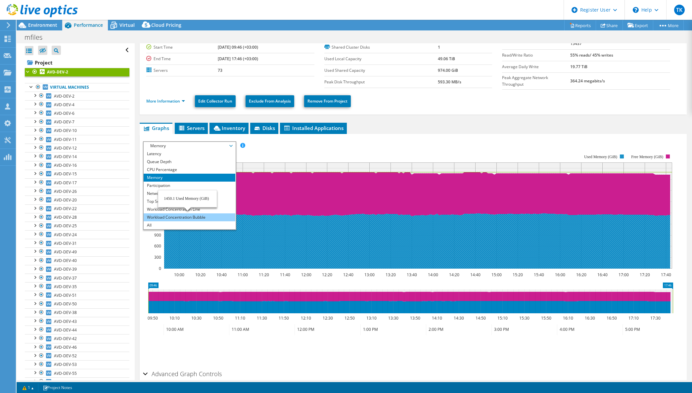
click at [163, 218] on li "Workload Concentration Bubble" at bounding box center [190, 217] width 92 height 8
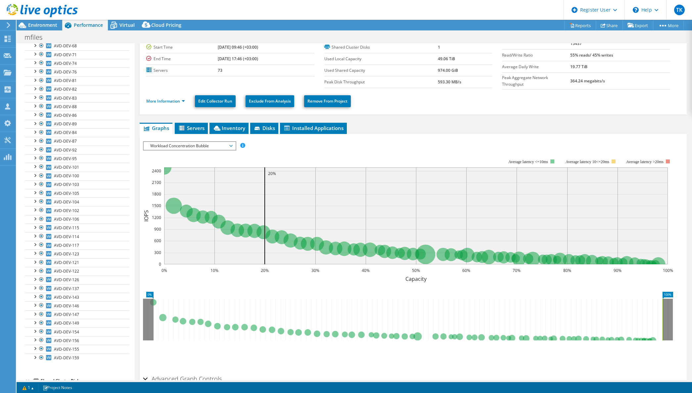
scroll to position [383, 0]
click at [62, 368] on link "0 C:" at bounding box center [77, 368] width 105 height 9
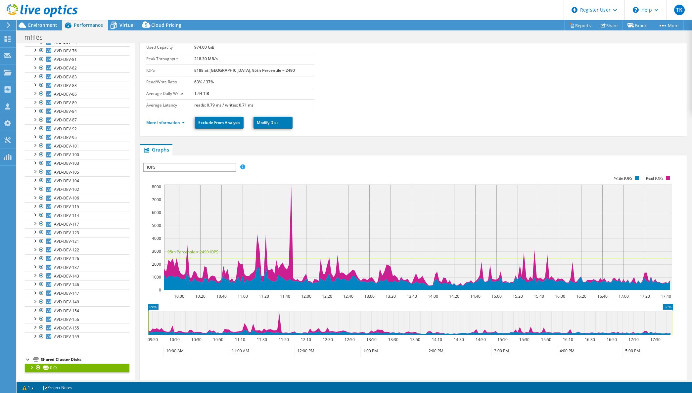
scroll to position [0, 0]
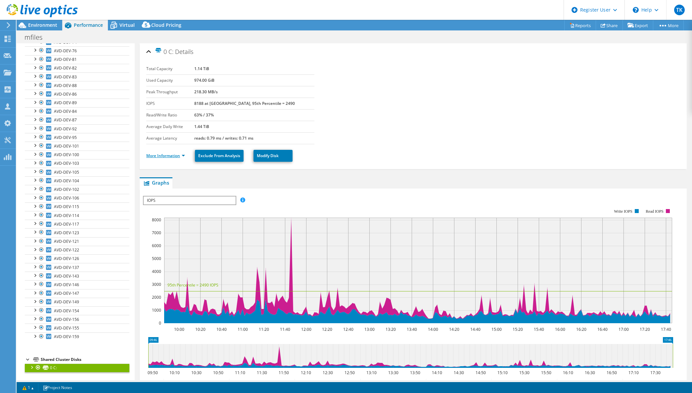
click at [173, 155] on link "More Information" at bounding box center [165, 156] width 39 height 6
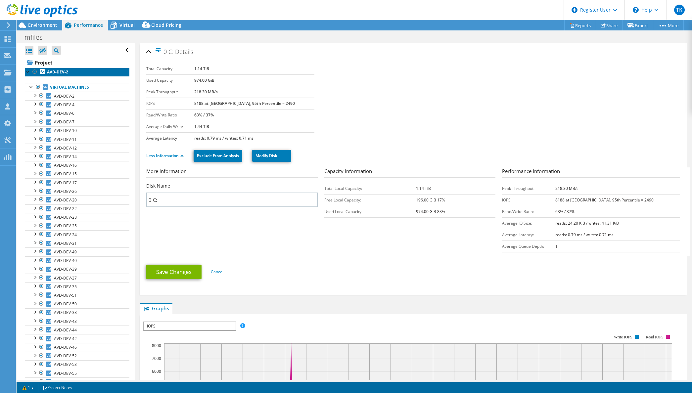
click at [60, 70] on b "AVD-DEV-2" at bounding box center [57, 72] width 21 height 6
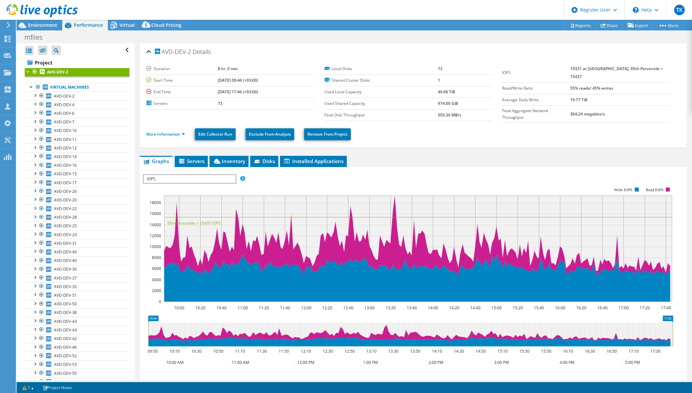
click at [161, 177] on span "IOPS" at bounding box center [190, 179] width 92 height 8
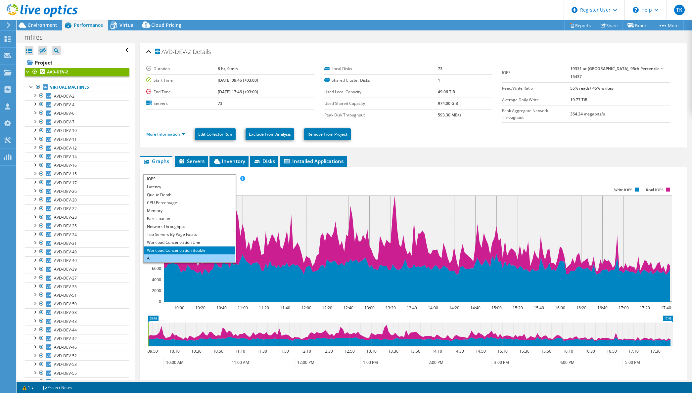
click at [160, 255] on li "All" at bounding box center [190, 258] width 92 height 8
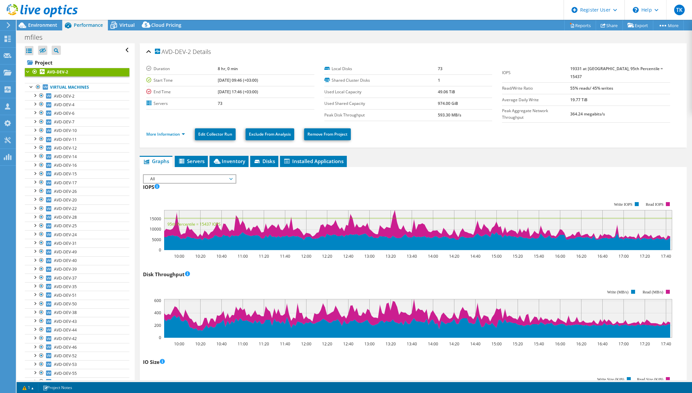
click at [187, 181] on div "All IOPS Disk Throughput IO Size Latency Queue Depth CPU Percentage Memory Page…" at bounding box center [189, 178] width 93 height 9
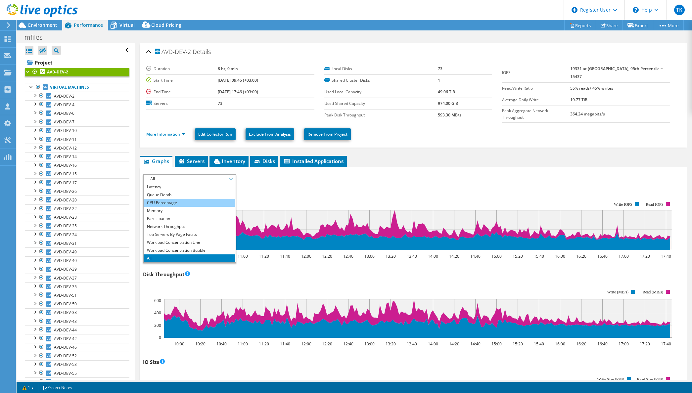
click at [176, 203] on li "CPU Percentage" at bounding box center [190, 203] width 92 height 8
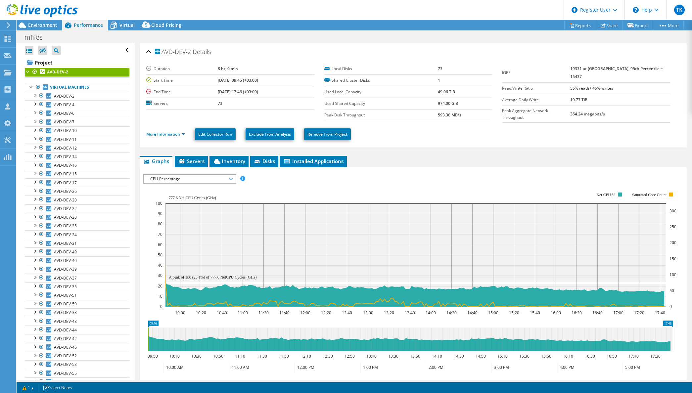
click at [201, 177] on span "CPU Percentage" at bounding box center [189, 179] width 85 height 8
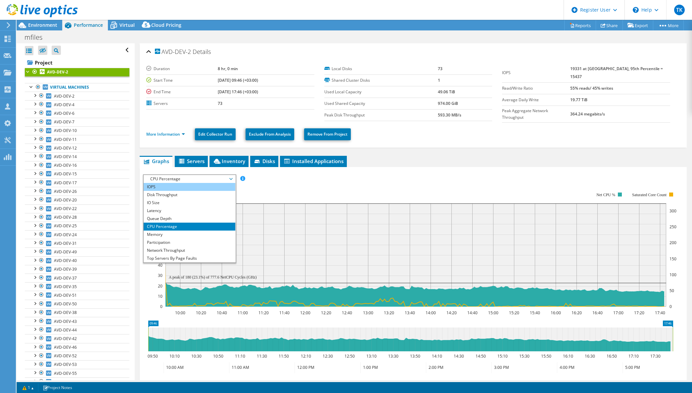
click at [176, 188] on li "IOPS" at bounding box center [190, 187] width 92 height 8
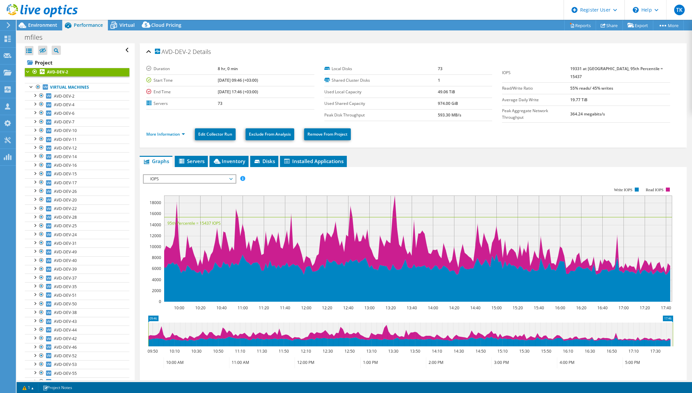
click at [328, 178] on rect at bounding box center [408, 244] width 530 height 132
